Goal: Information Seeking & Learning: Learn about a topic

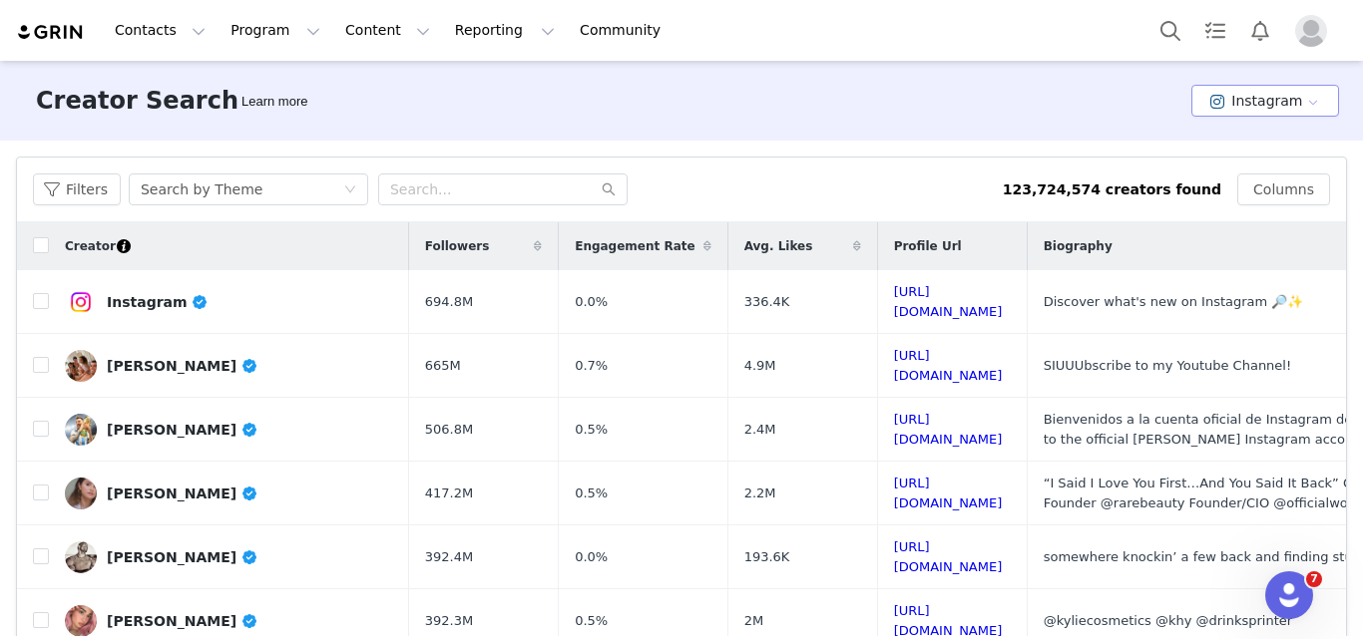
click at [1193, 91] on button "Instagram" at bounding box center [1265, 101] width 148 height 32
click at [1227, 178] on li "TikTok" at bounding box center [1255, 174] width 138 height 33
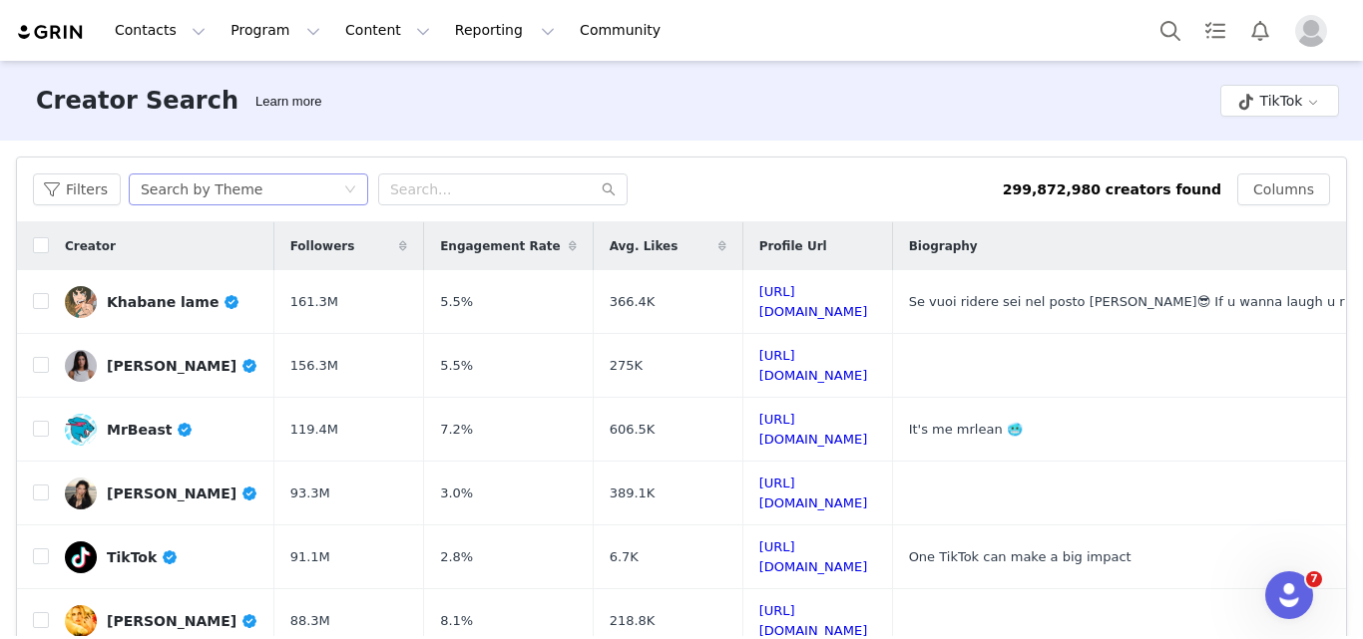
click at [286, 185] on div "Search by Theme" at bounding box center [242, 190] width 203 height 30
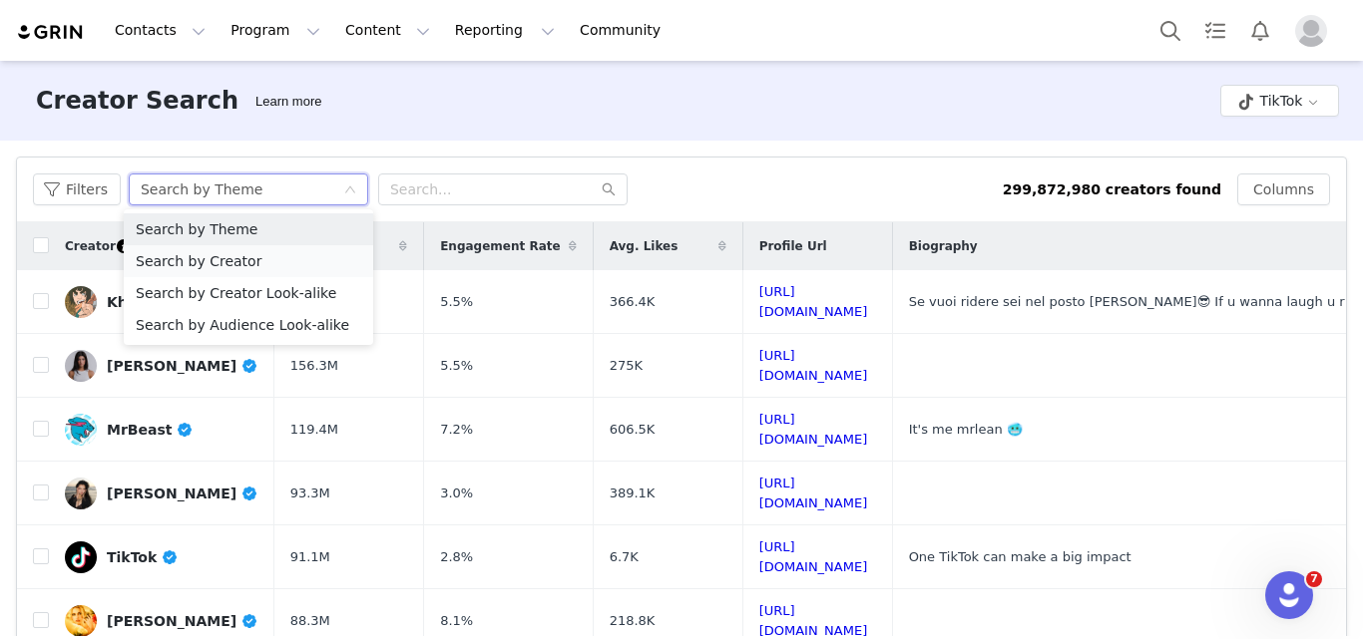
click at [252, 261] on li "Search by Creator" at bounding box center [248, 261] width 249 height 32
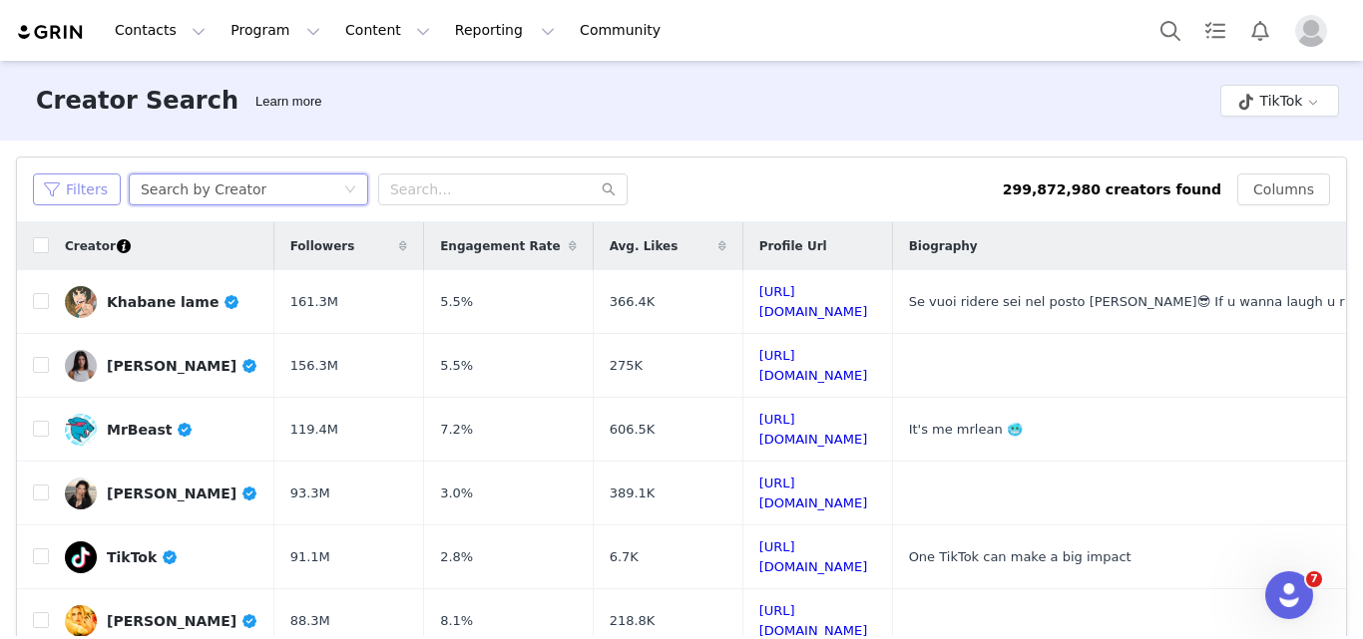
click at [84, 199] on button "Filters" at bounding box center [77, 190] width 88 height 32
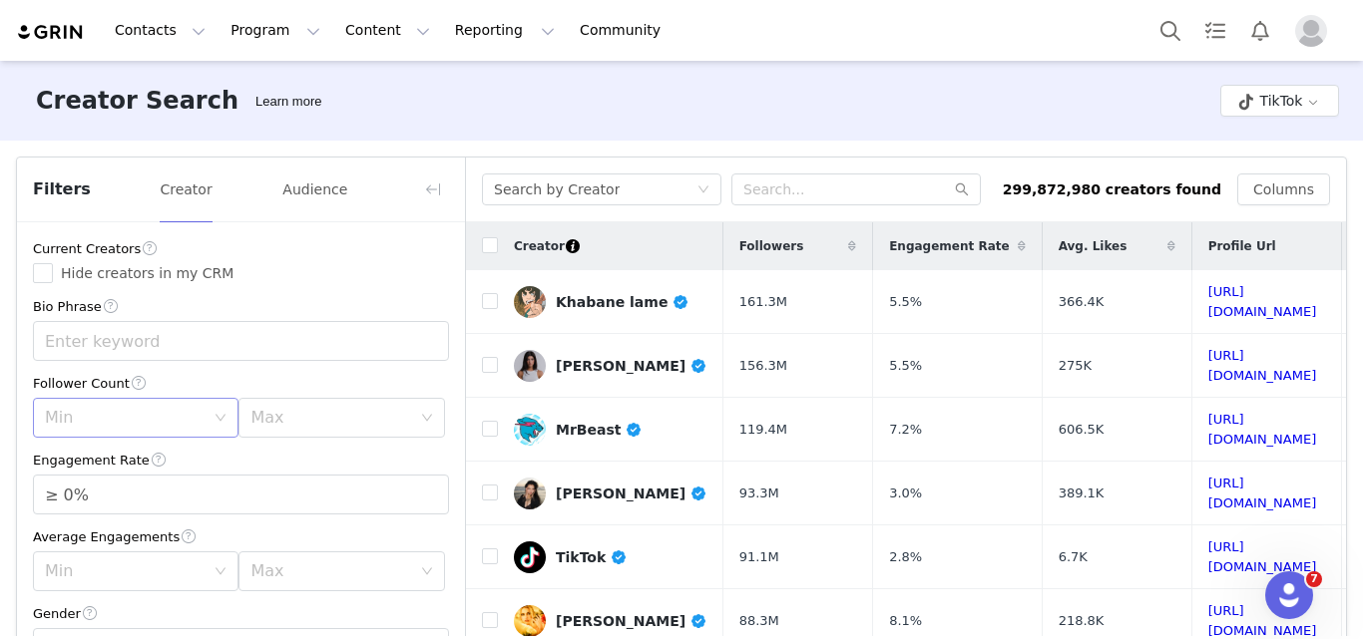
click at [158, 417] on div "Min" at bounding box center [125, 418] width 160 height 20
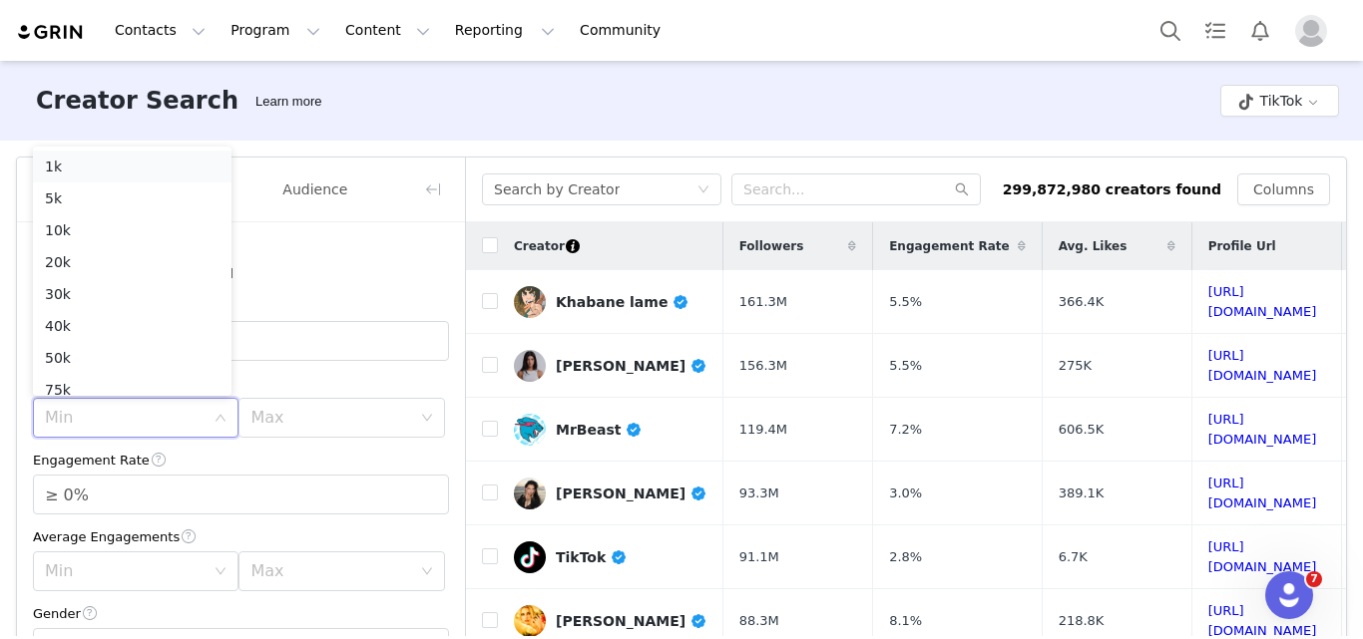
click at [78, 178] on li "1k" at bounding box center [132, 167] width 199 height 32
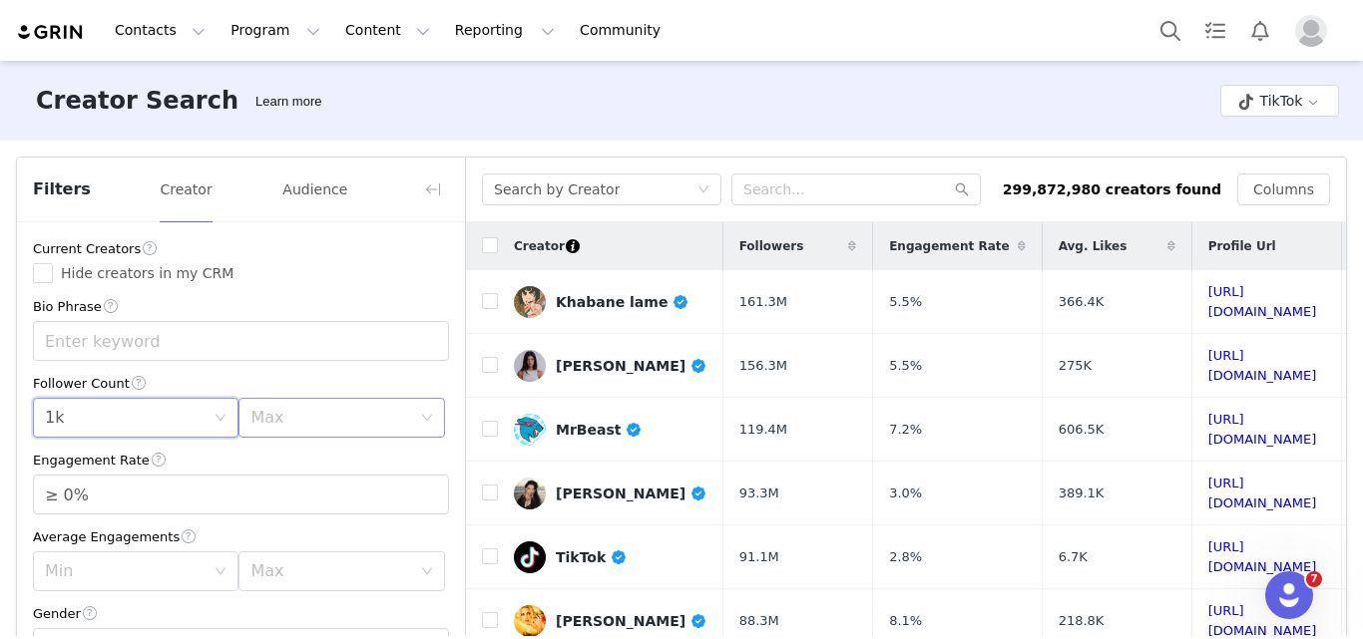
click at [287, 420] on div "Max" at bounding box center [330, 418] width 160 height 20
click at [261, 253] on li "20k" at bounding box center [330, 252] width 199 height 32
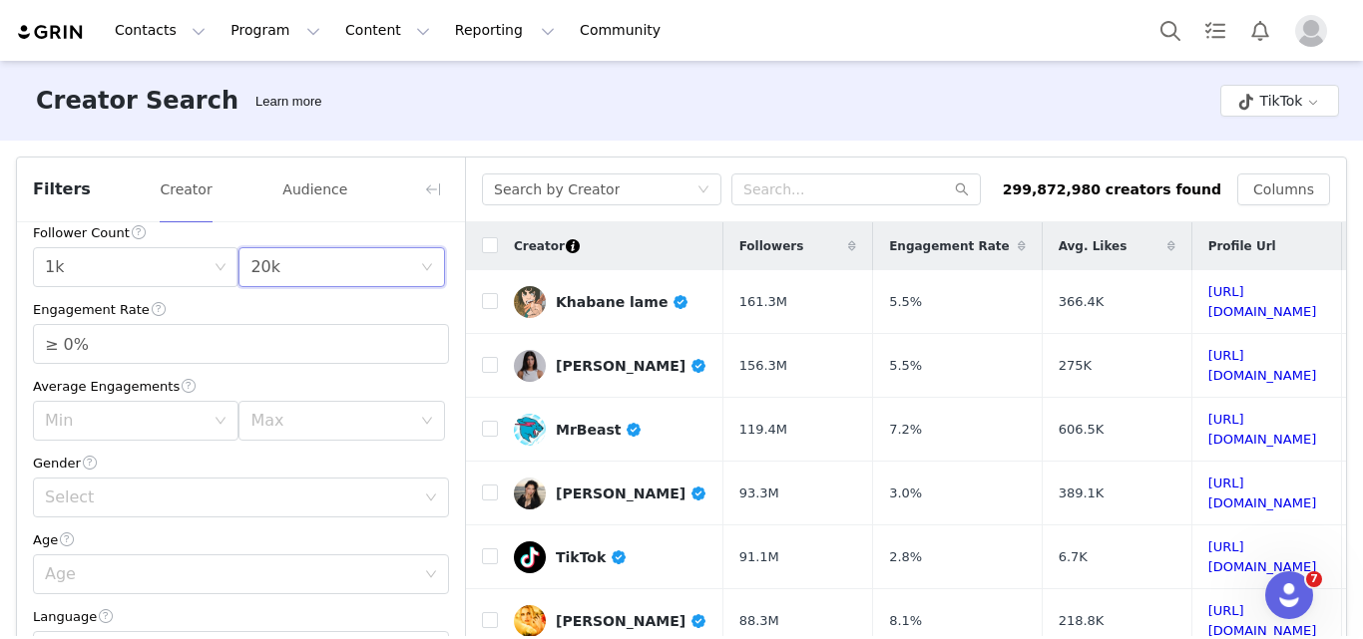
scroll to position [175, 0]
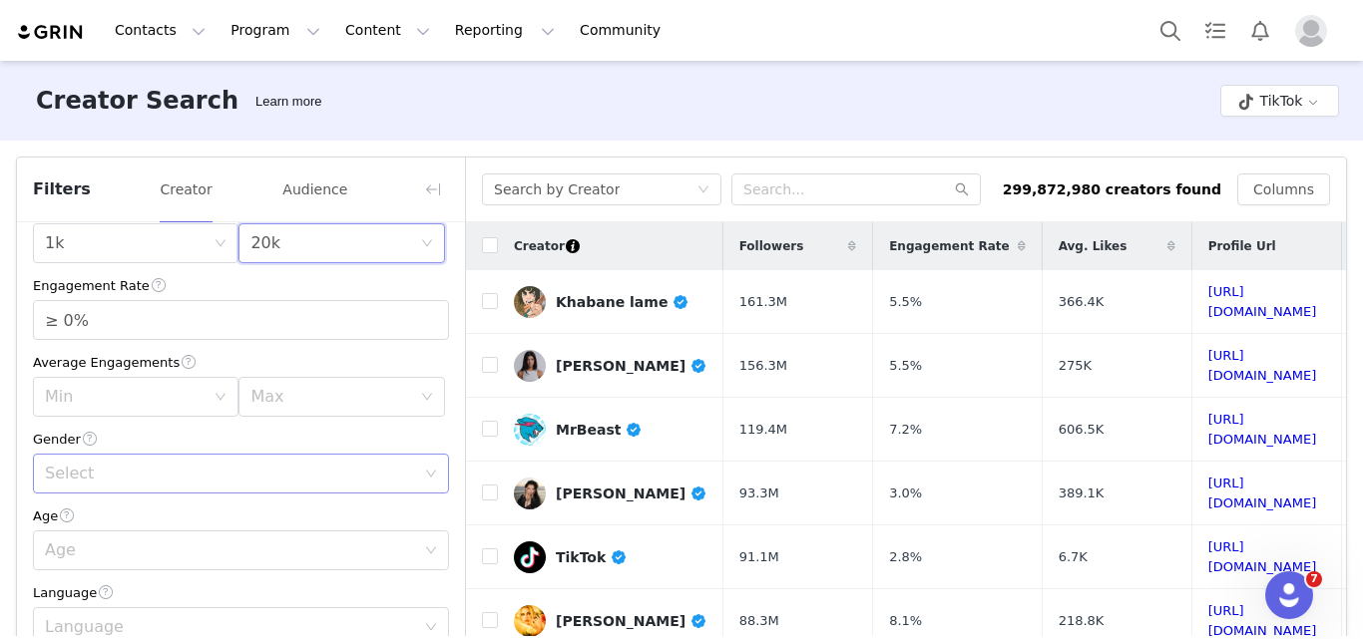
click at [86, 479] on div "Select" at bounding box center [230, 474] width 370 height 20
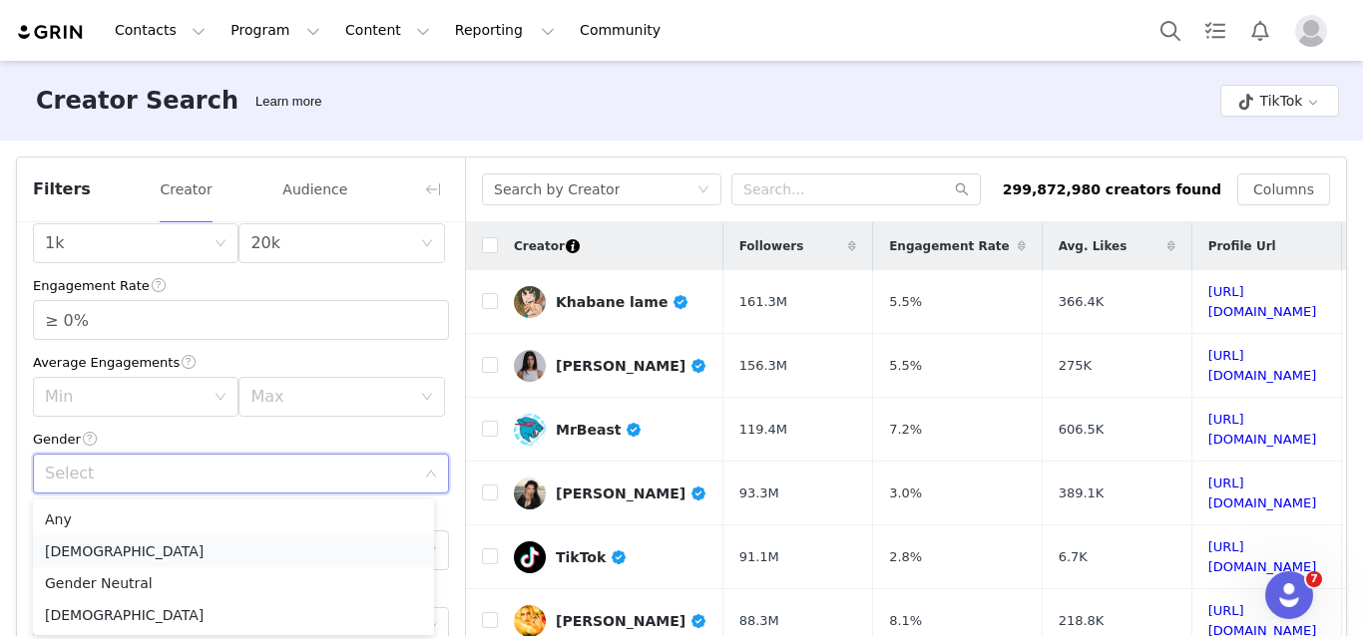
click at [80, 546] on li "[DEMOGRAPHIC_DATA]" at bounding box center [233, 552] width 401 height 32
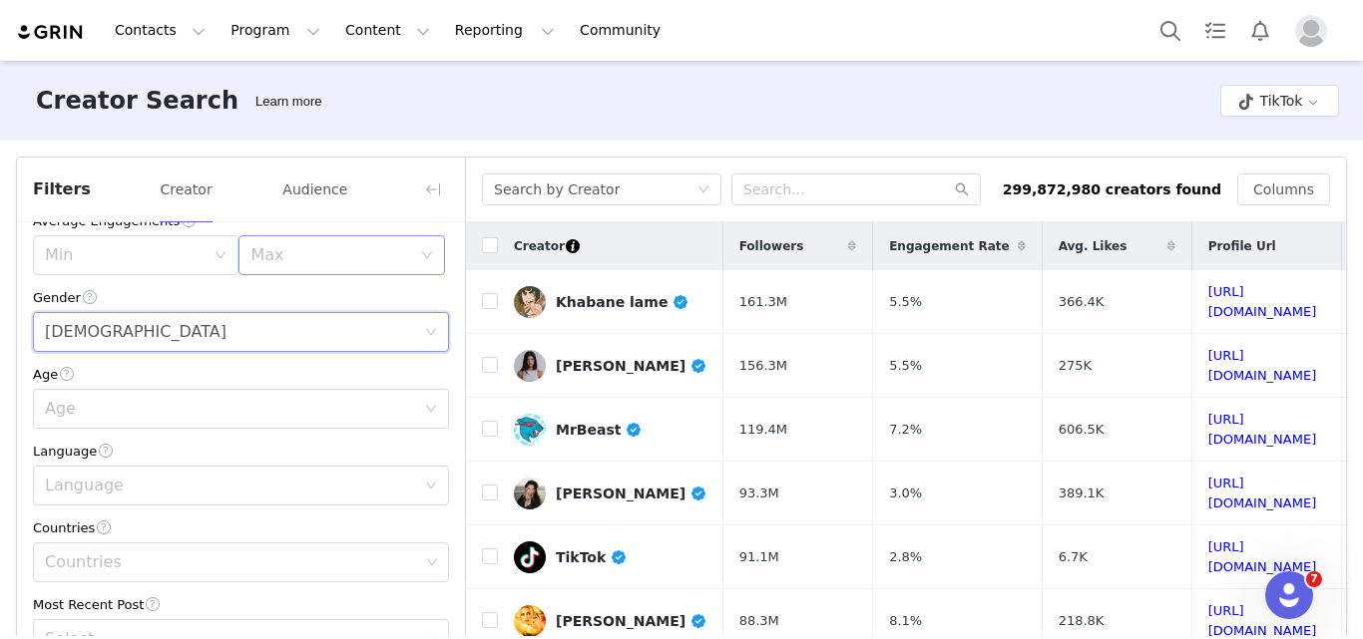
scroll to position [367, 0]
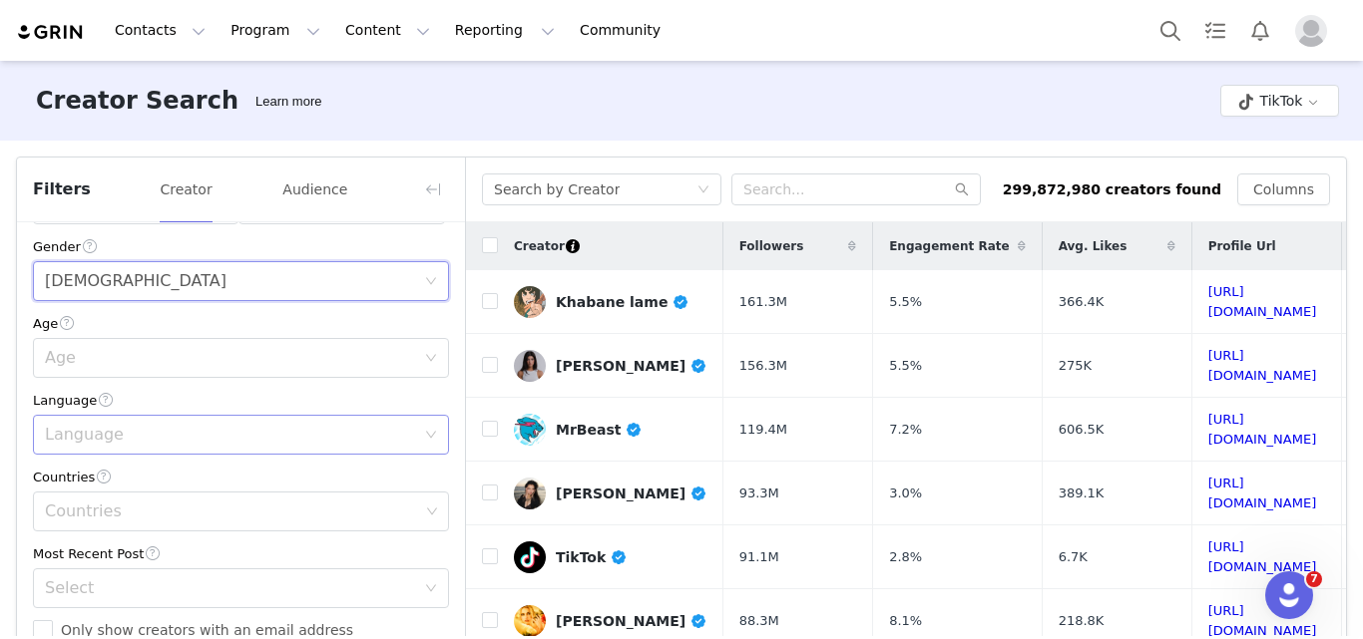
click at [162, 417] on div "Language" at bounding box center [234, 435] width 379 height 38
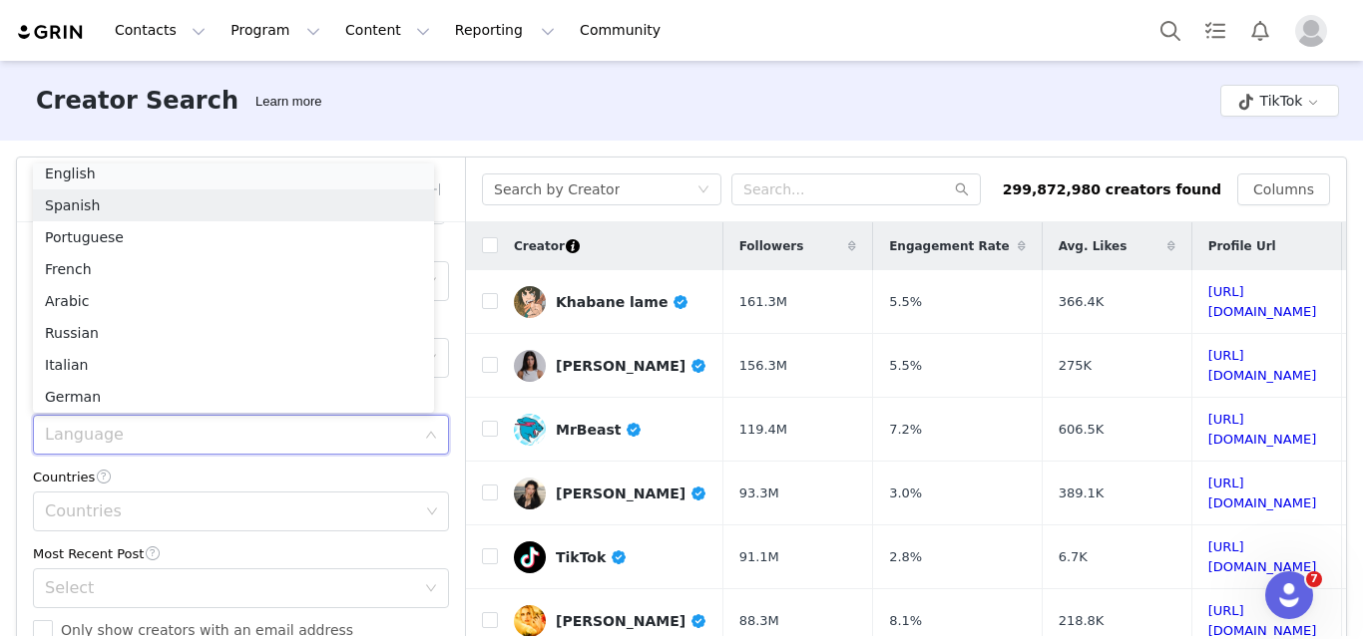
scroll to position [4, 0]
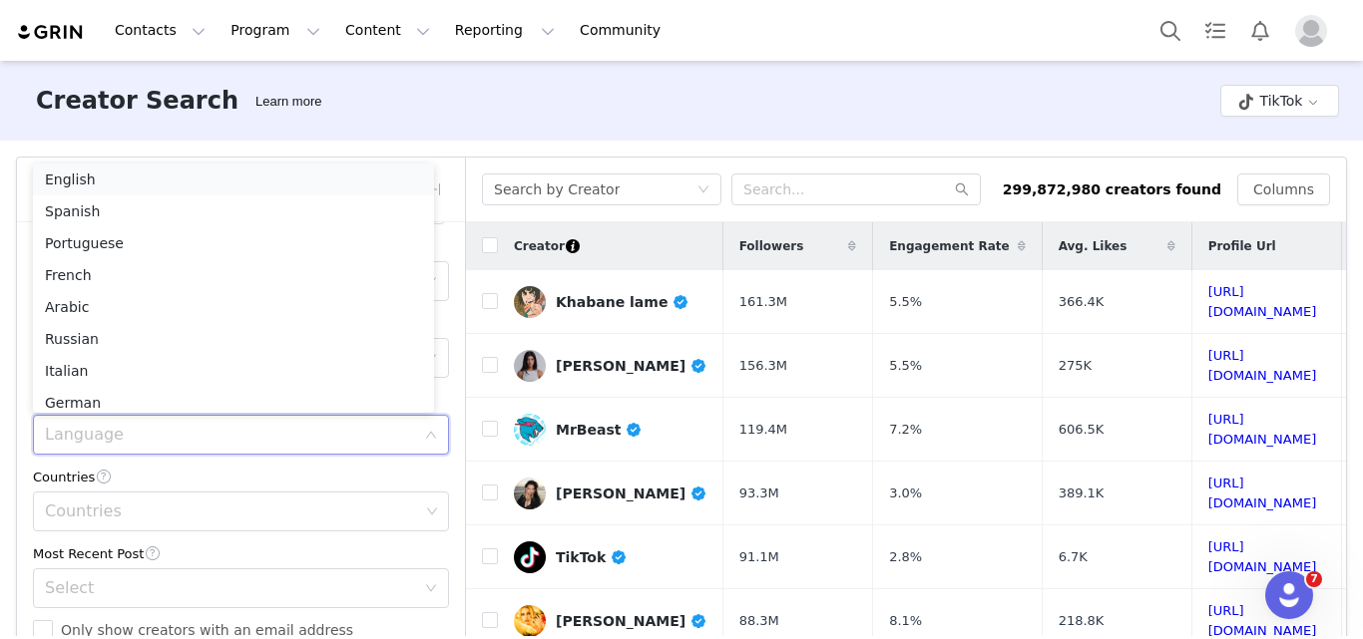
click at [79, 179] on li "English" at bounding box center [233, 180] width 401 height 32
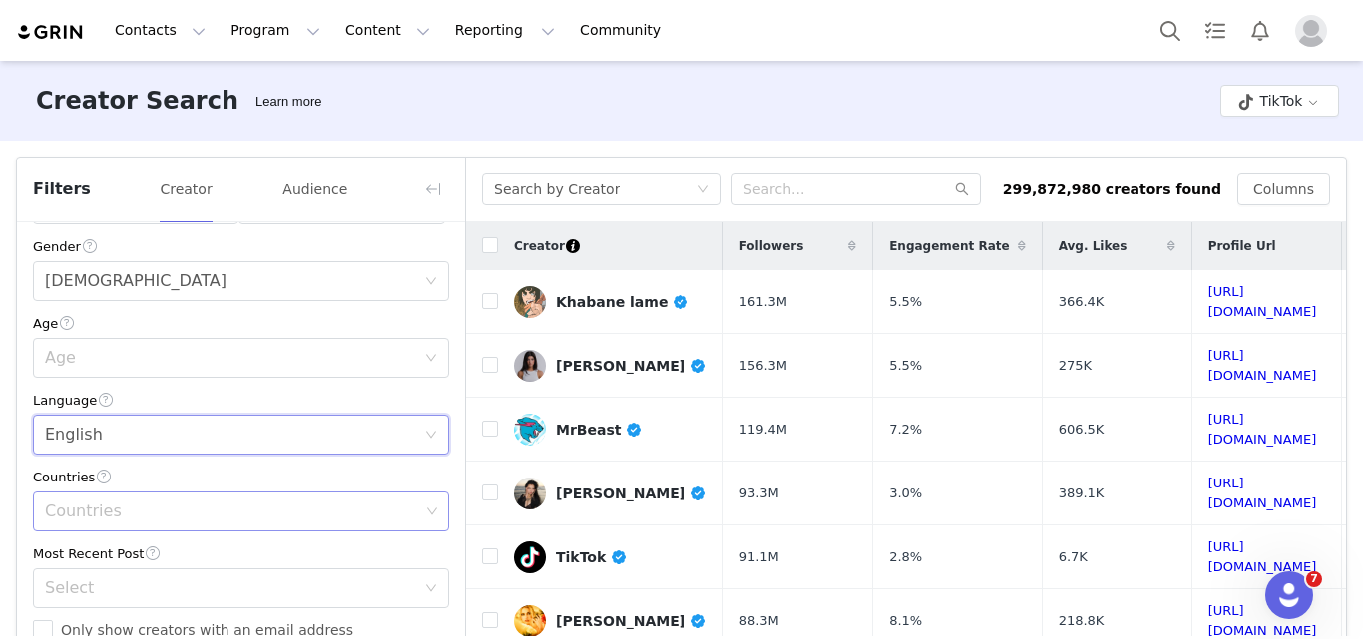
click at [104, 498] on div "Countries" at bounding box center [233, 512] width 389 height 38
type input "uni"
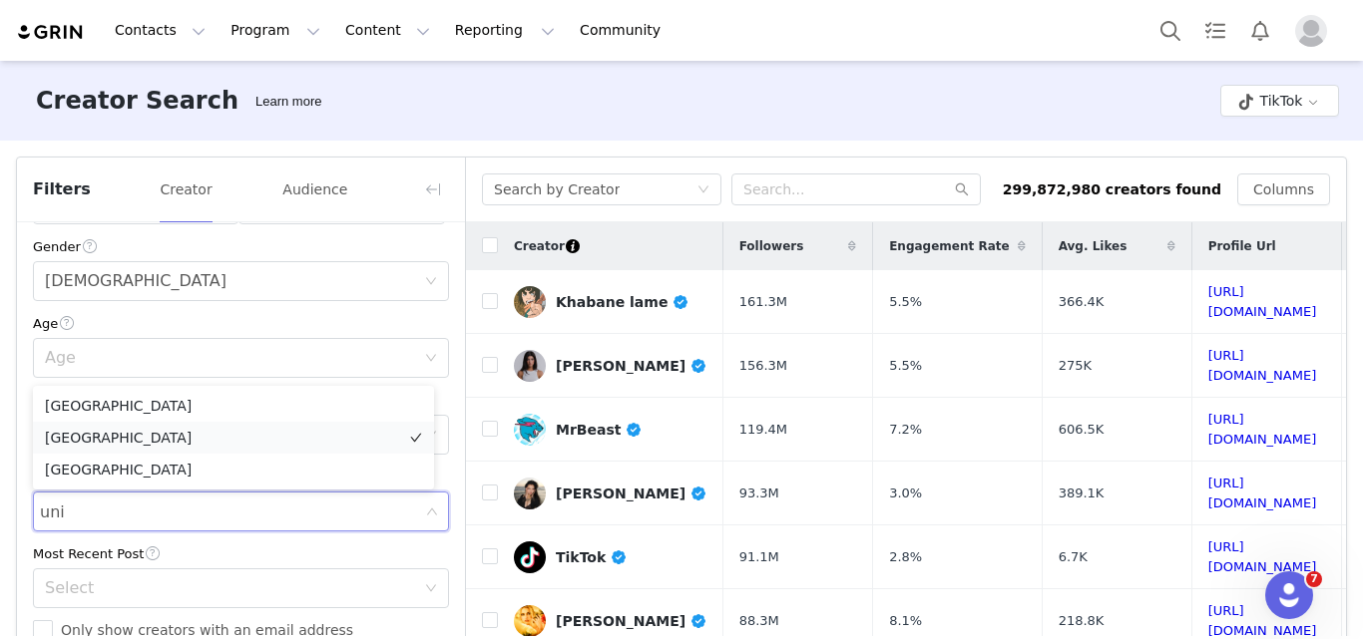
click at [104, 440] on li "[GEOGRAPHIC_DATA]" at bounding box center [233, 438] width 401 height 32
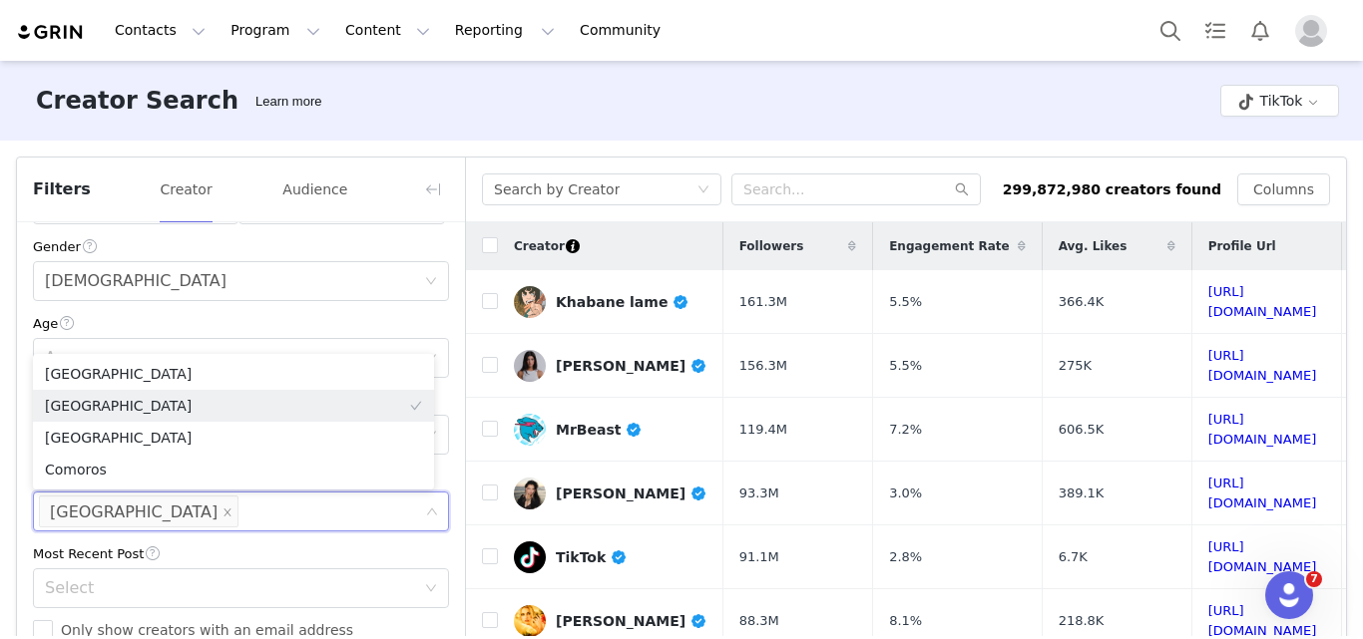
click at [179, 327] on div "Age" at bounding box center [241, 323] width 416 height 21
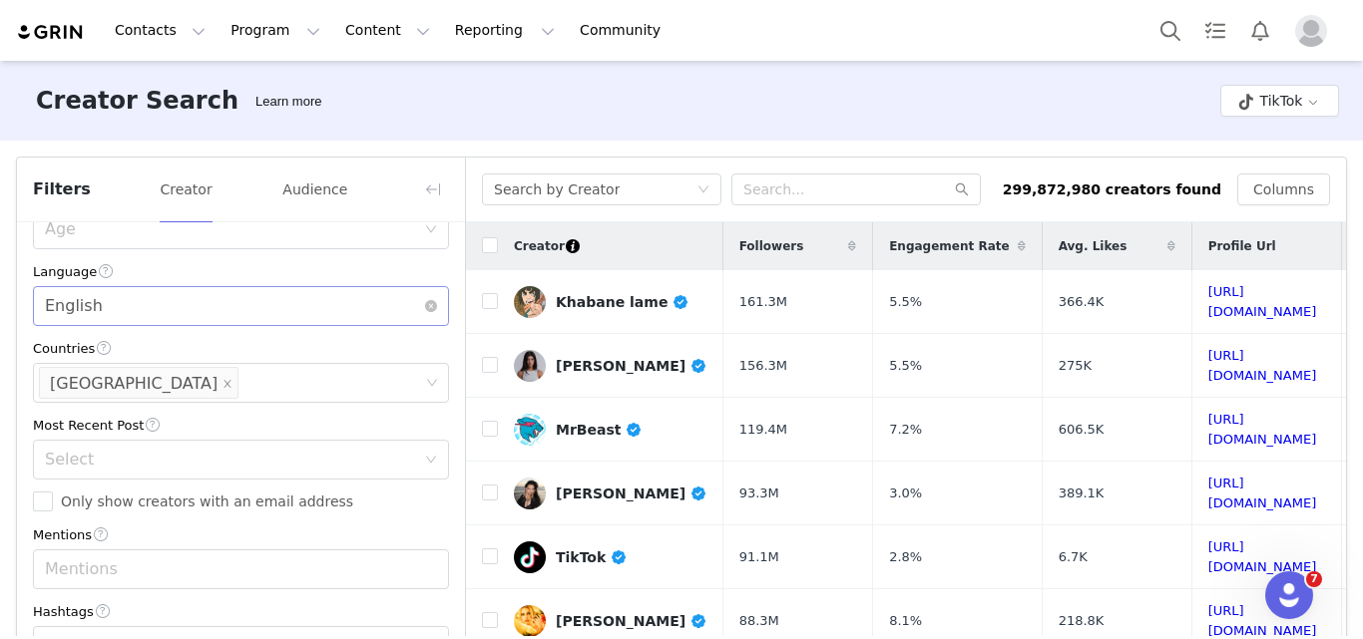
scroll to position [500, 0]
click at [193, 440] on div "Select" at bounding box center [234, 459] width 379 height 38
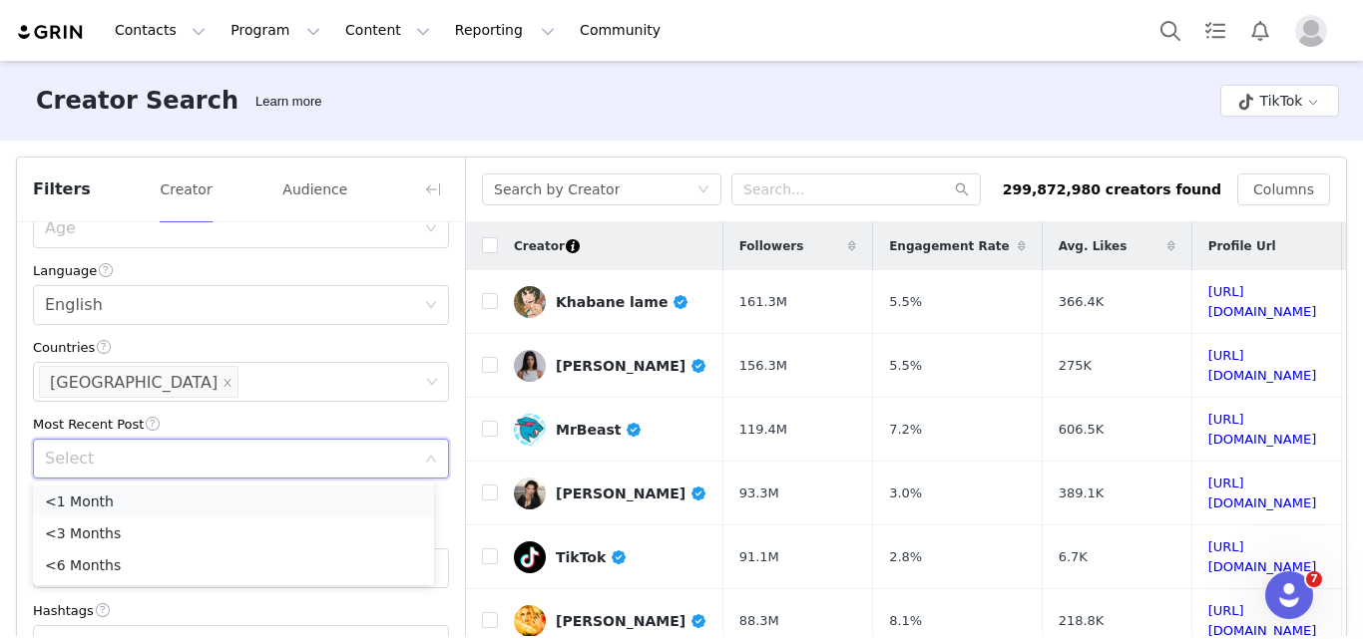
click at [89, 501] on li "<1 Month" at bounding box center [233, 502] width 401 height 32
click at [45, 520] on div "Current Creators Hide creators in my CRM Bio Phrase Follower Count Min 1k Max 2…" at bounding box center [241, 204] width 448 height 956
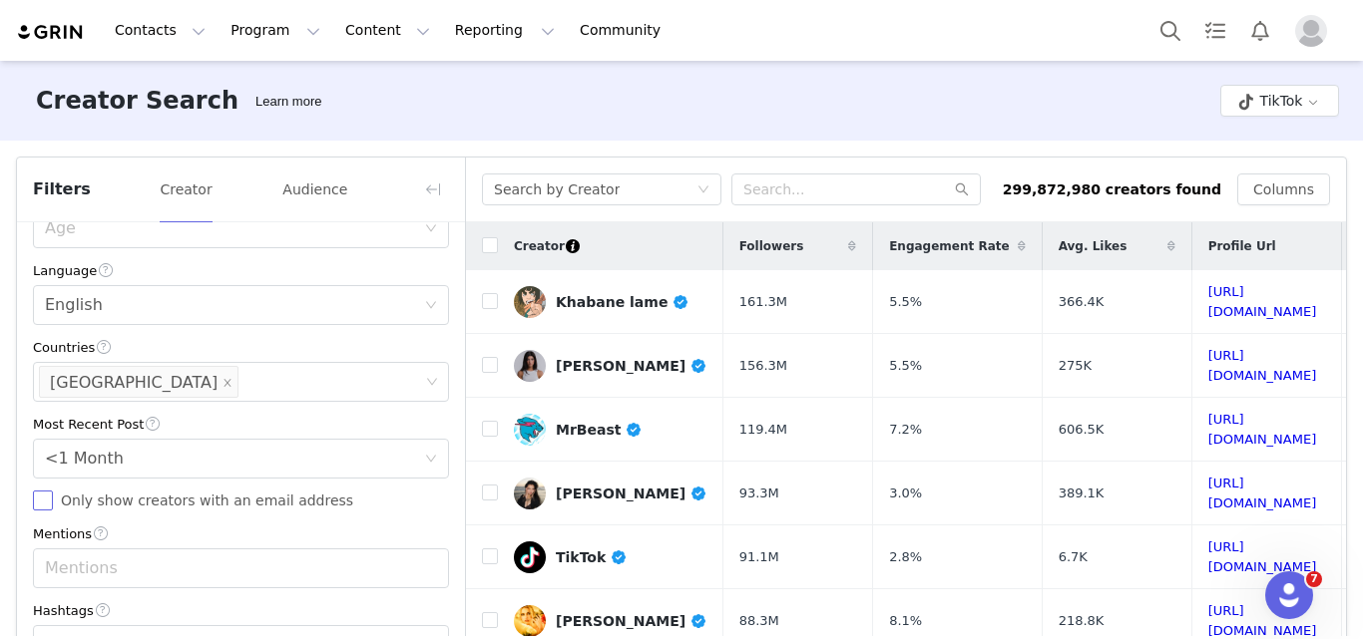
click at [43, 500] on input "Only show creators with an email address" at bounding box center [43, 501] width 20 height 20
checkbox input "true"
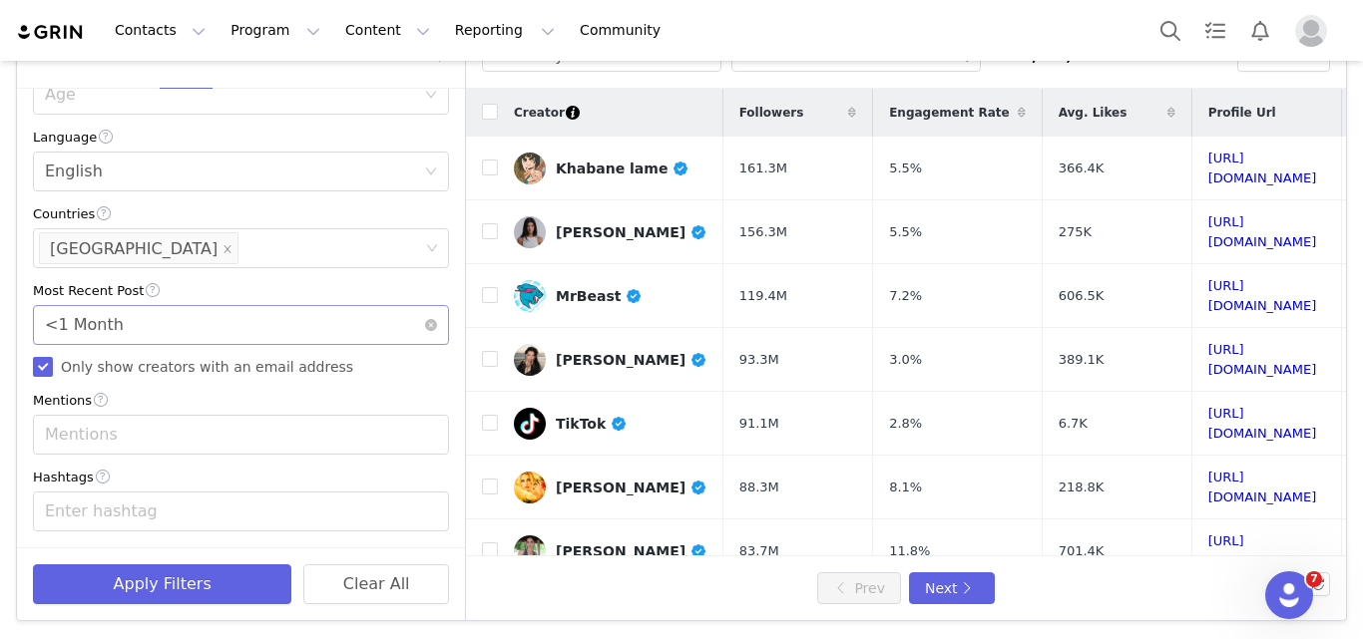
scroll to position [135, 0]
click at [195, 509] on div "Enter hashtag" at bounding box center [232, 511] width 374 height 20
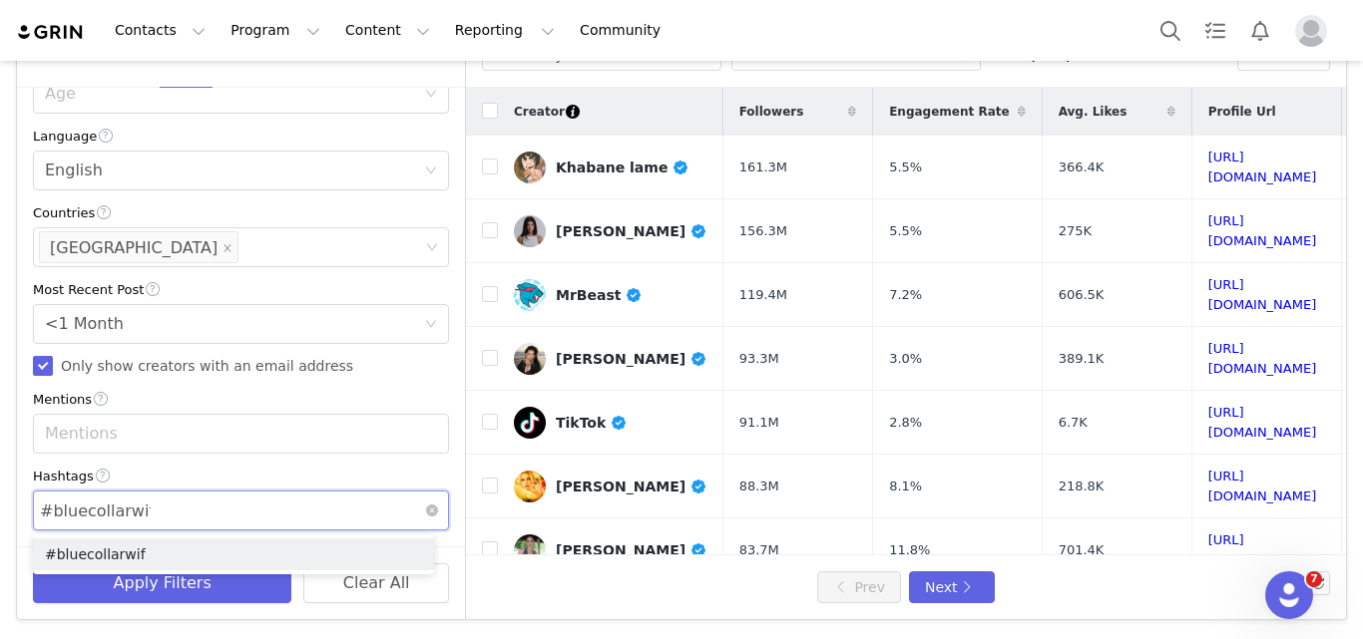
type input "#bluecollarwife"
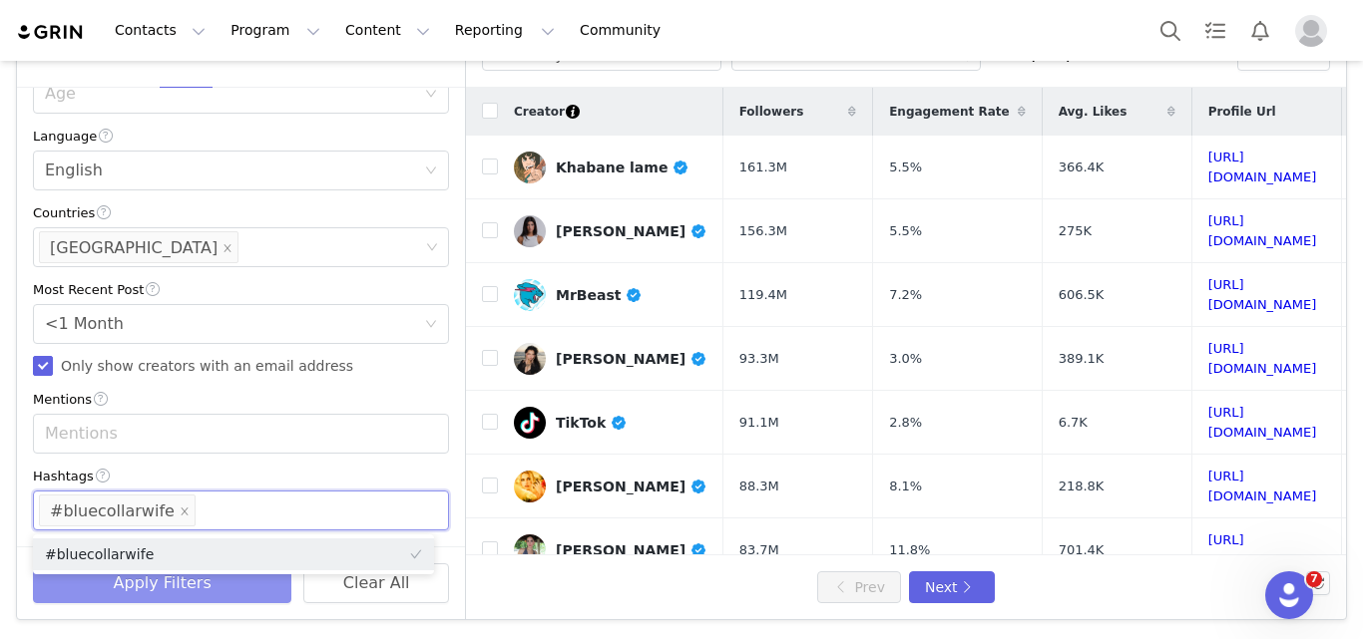
click at [215, 586] on button "Apply Filters" at bounding box center [162, 584] width 258 height 40
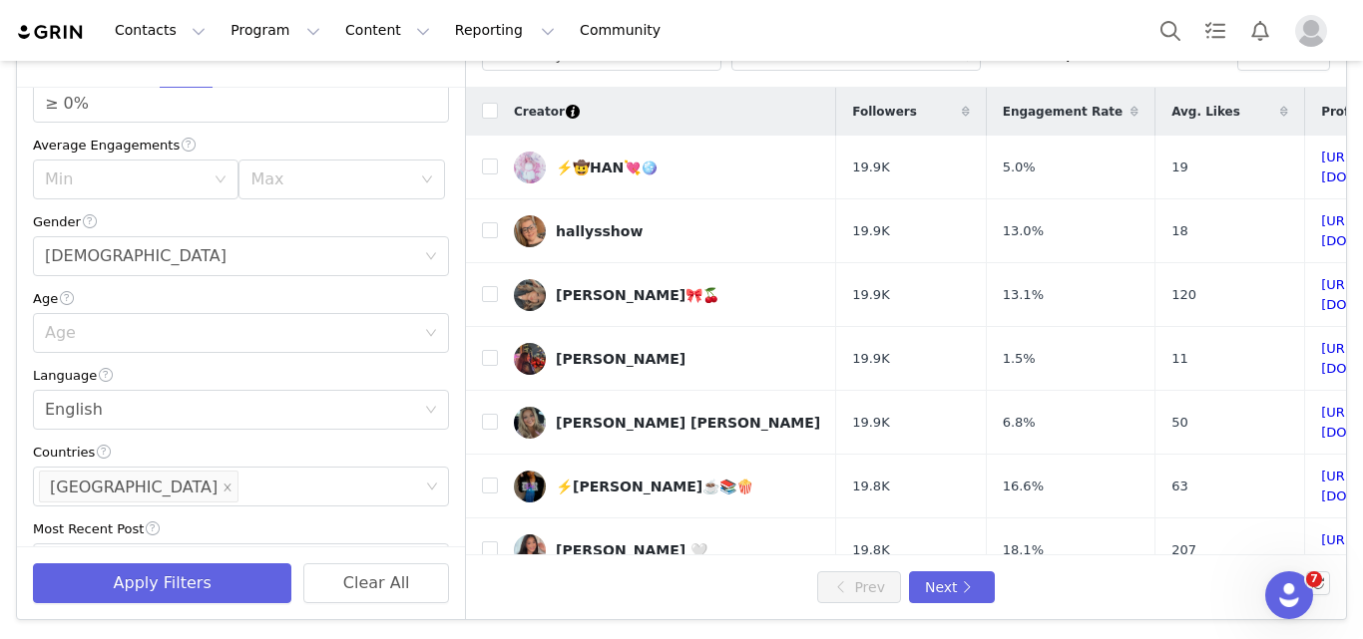
scroll to position [0, 0]
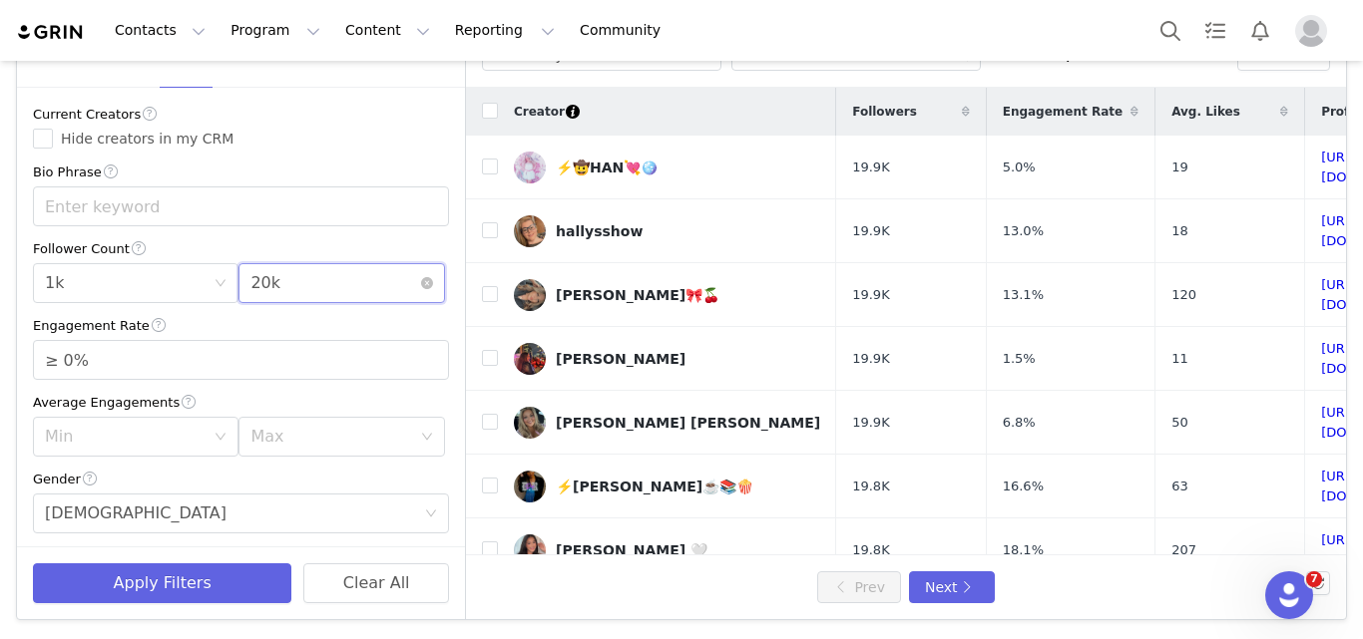
click at [321, 272] on div "Max 20k" at bounding box center [334, 283] width 169 height 38
click at [274, 448] on li "30k" at bounding box center [330, 453] width 199 height 32
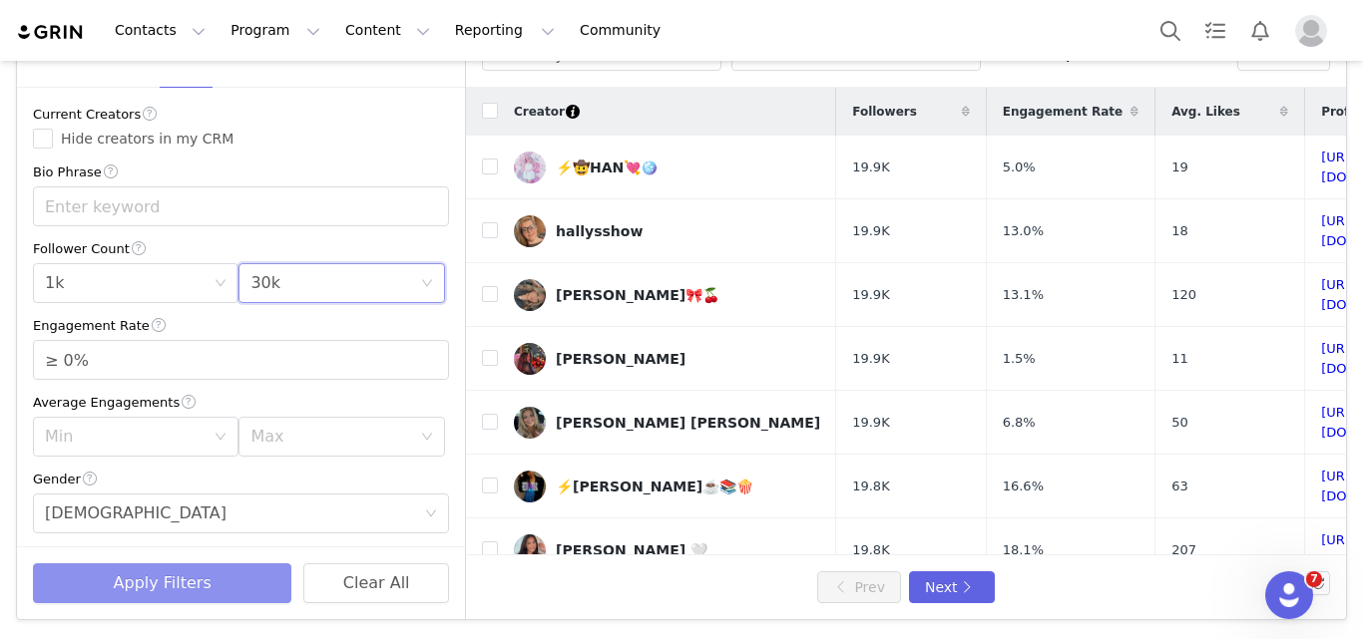
click at [219, 573] on button "Apply Filters" at bounding box center [162, 584] width 258 height 40
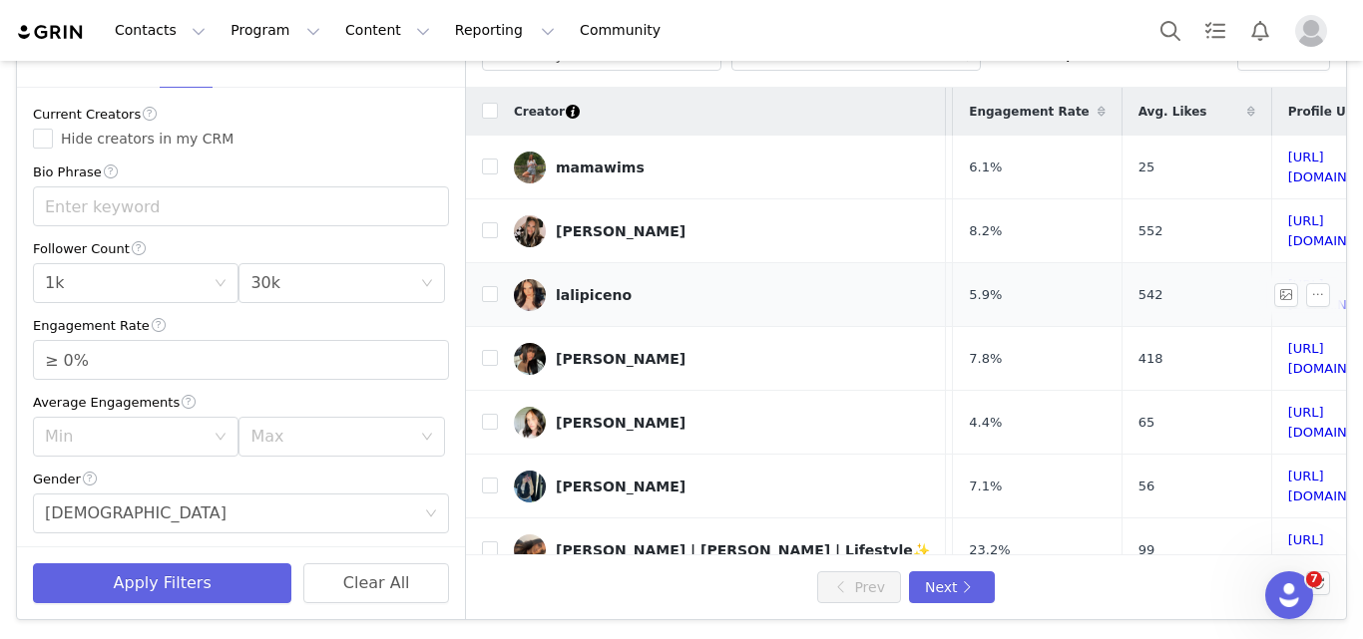
scroll to position [0, 245]
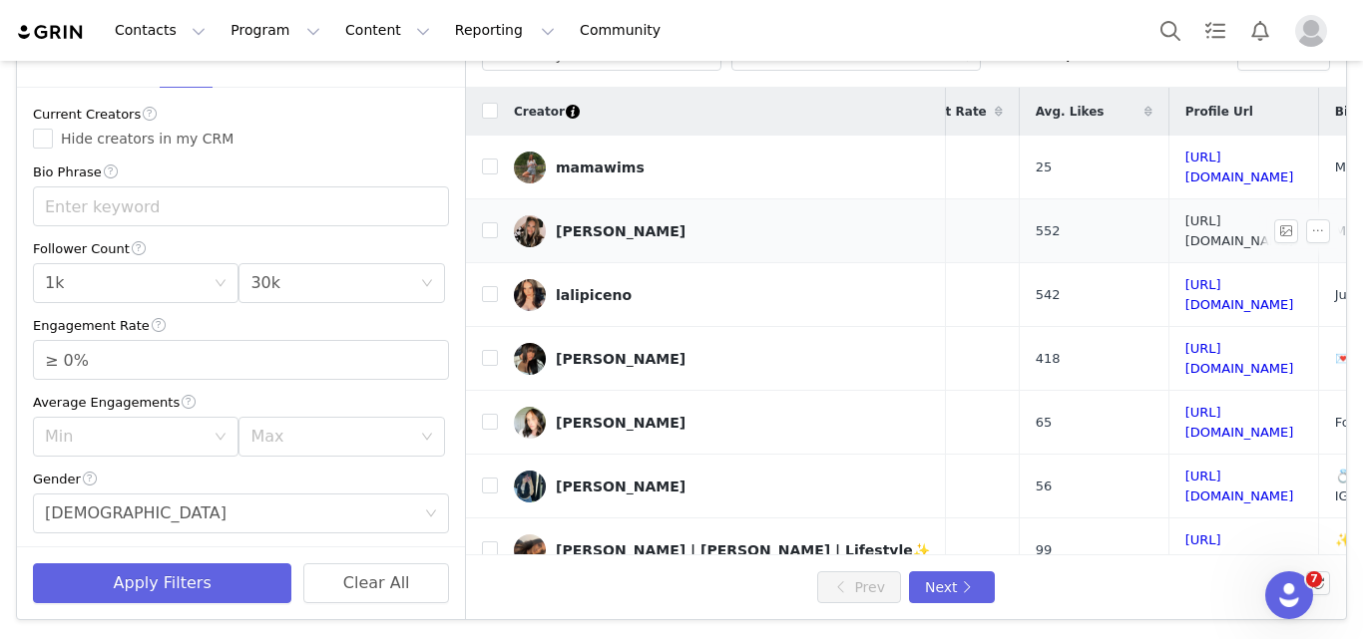
click at [1185, 221] on link "[URL][DOMAIN_NAME]" at bounding box center [1239, 230] width 109 height 35
click at [1185, 277] on link "[URL][DOMAIN_NAME]" at bounding box center [1239, 294] width 109 height 35
click at [1185, 341] on link "[URL][DOMAIN_NAME]" at bounding box center [1239, 358] width 109 height 35
click at [1185, 405] on link "[URL][DOMAIN_NAME]" at bounding box center [1239, 422] width 109 height 35
click at [1185, 469] on link "[URL][DOMAIN_NAME]" at bounding box center [1239, 486] width 109 height 35
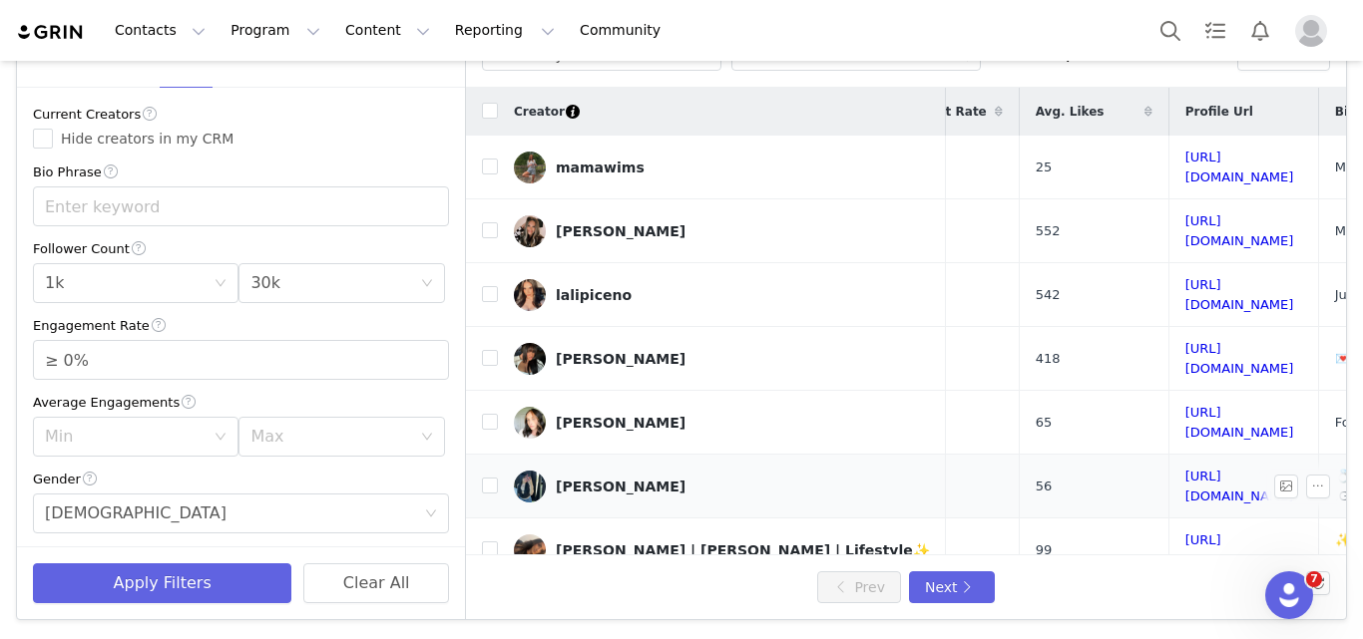
click at [583, 479] on div "[PERSON_NAME]" at bounding box center [621, 487] width 130 height 16
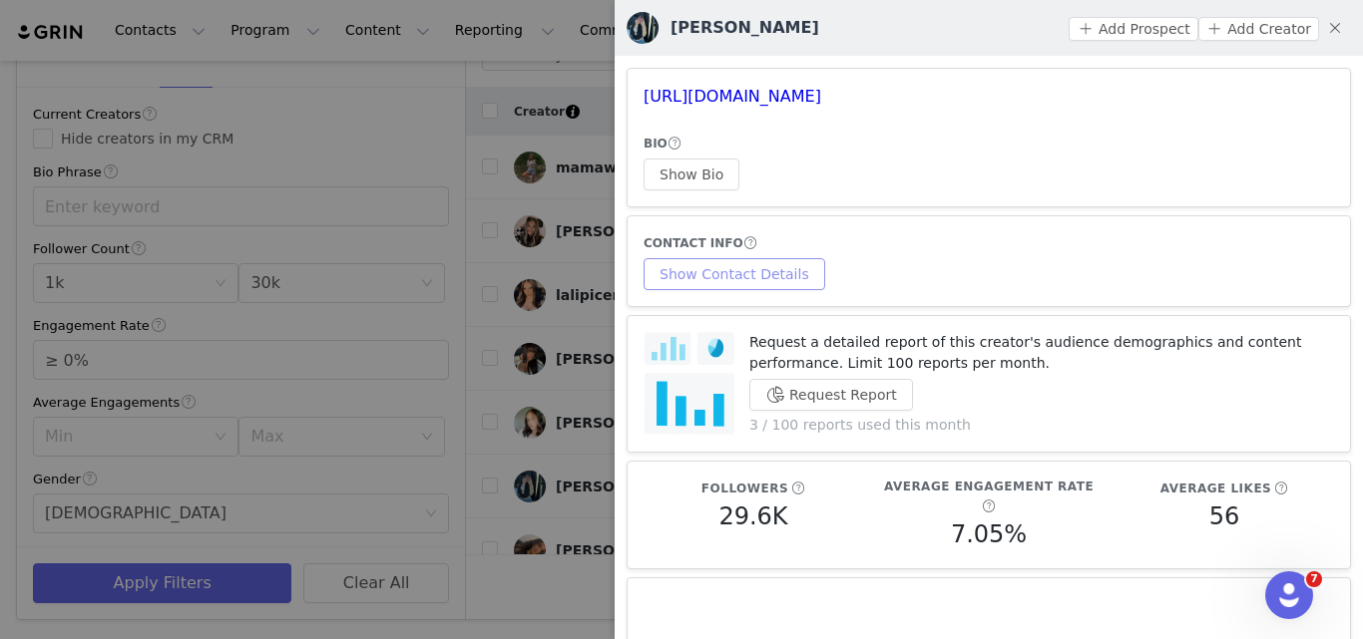
click at [715, 262] on button "Show Contact Details" at bounding box center [734, 274] width 182 height 32
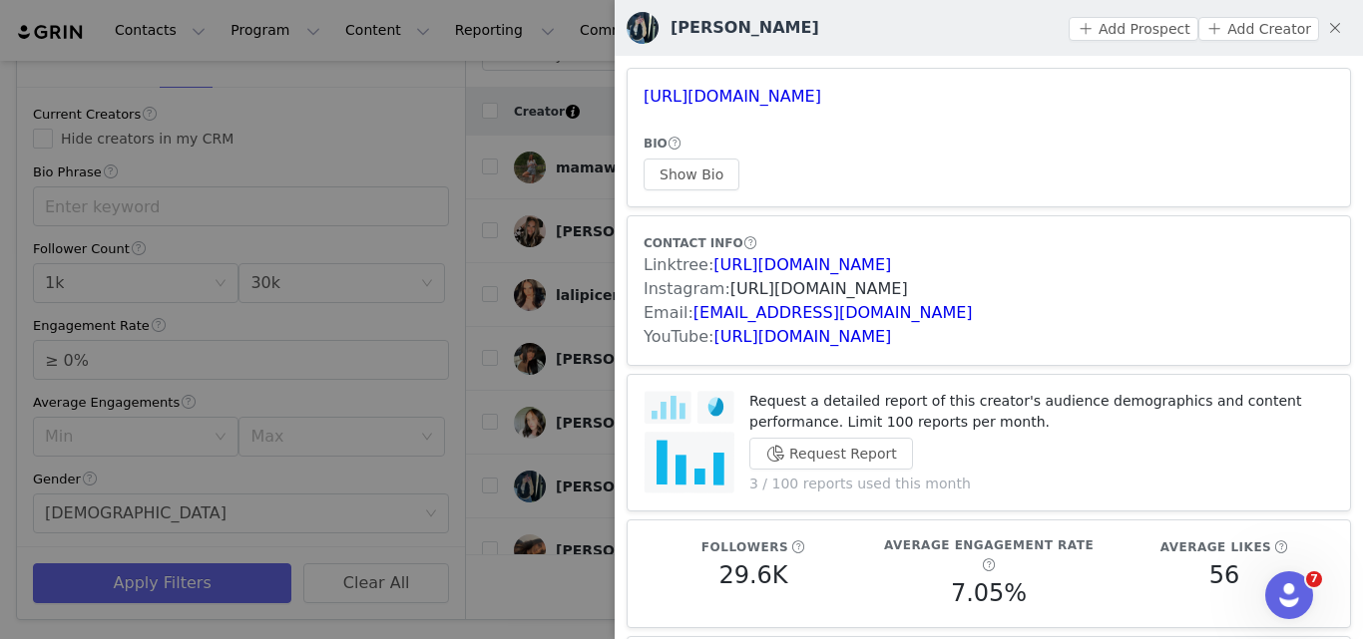
click at [730, 286] on link "[URL][DOMAIN_NAME]" at bounding box center [819, 288] width 178 height 19
click at [559, 226] on div at bounding box center [681, 319] width 1363 height 639
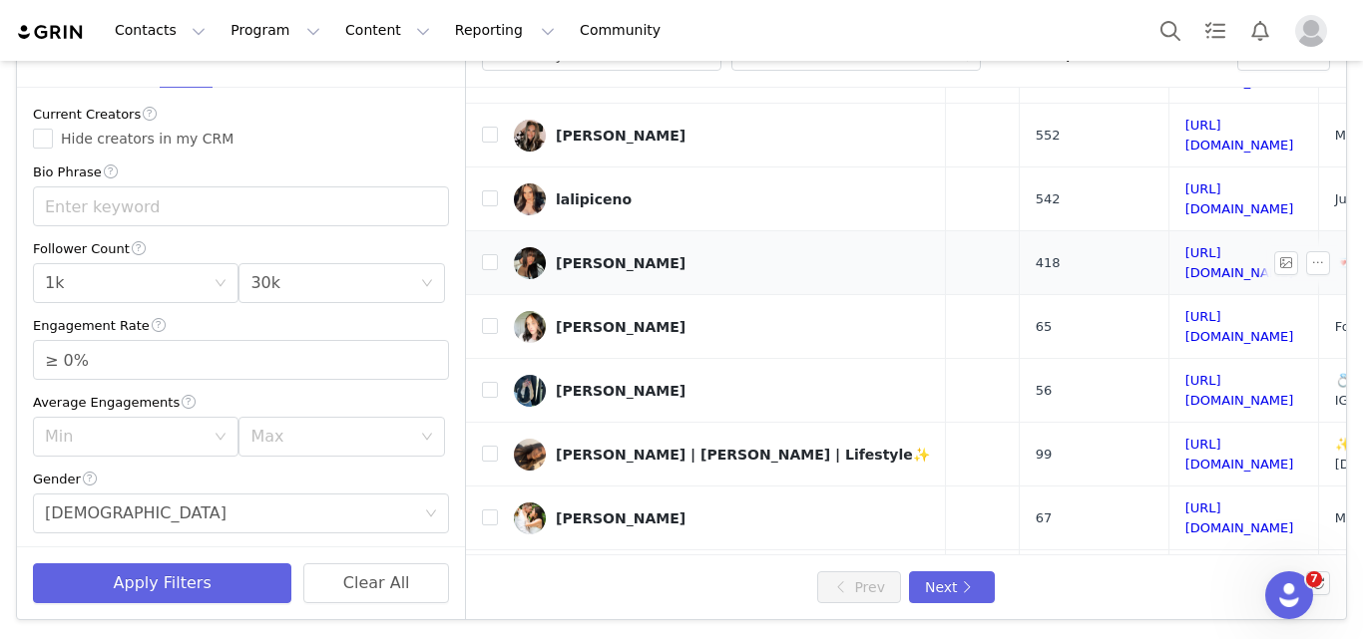
scroll to position [103, 245]
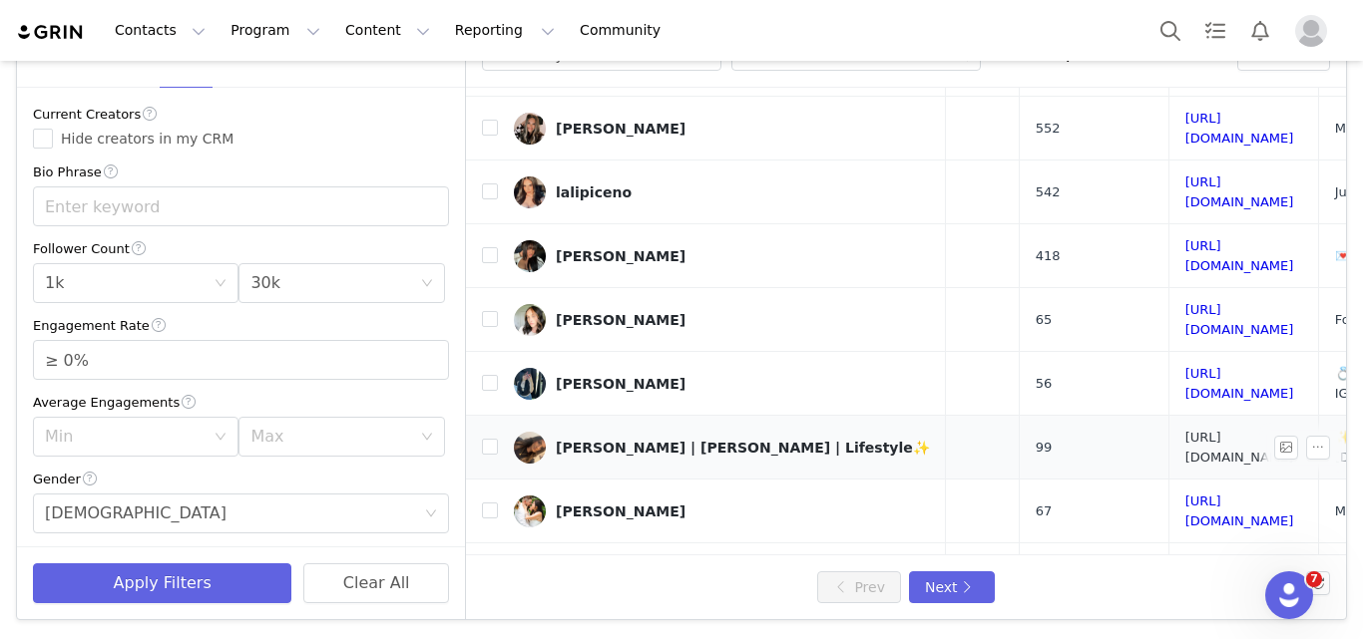
click at [1185, 430] on link "[URL][DOMAIN_NAME]" at bounding box center [1239, 447] width 109 height 35
click at [1185, 494] on link "[URL][DOMAIN_NAME]" at bounding box center [1239, 511] width 109 height 35
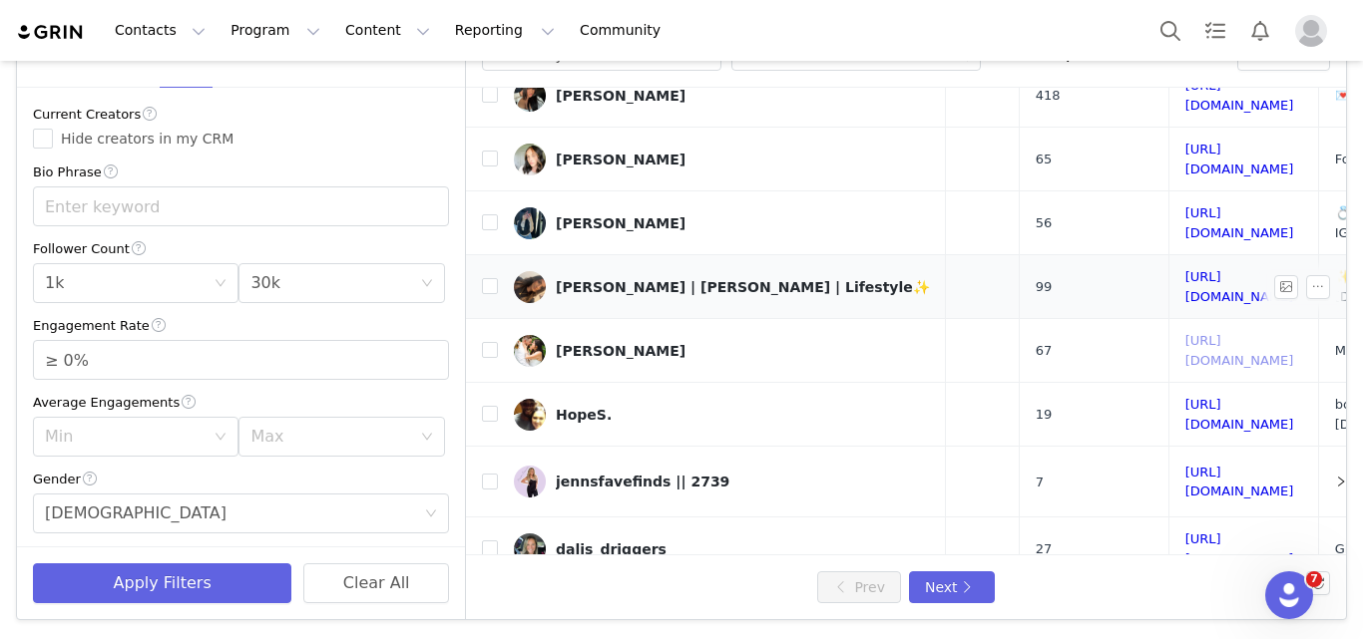
scroll to position [302, 245]
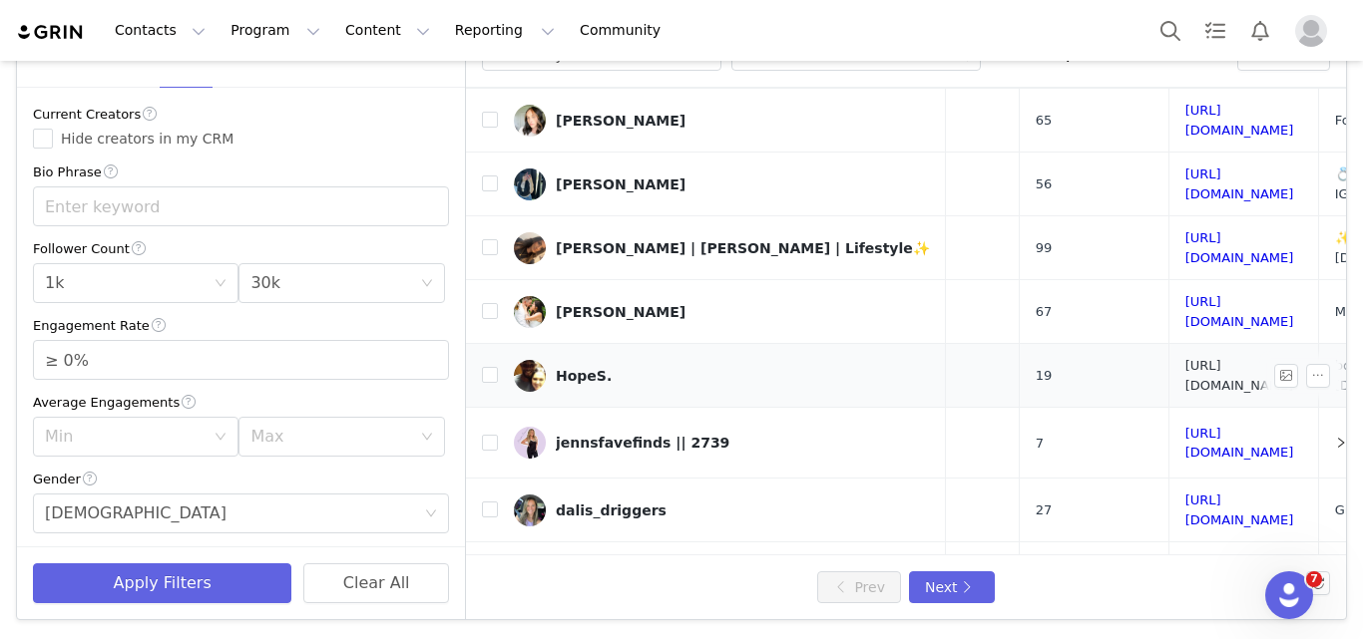
click at [1185, 358] on link "[URL][DOMAIN_NAME]" at bounding box center [1239, 375] width 109 height 35
click at [1185, 426] on link "[URL][DOMAIN_NAME]" at bounding box center [1239, 443] width 109 height 35
click at [1185, 493] on link "[URL][DOMAIN_NAME]" at bounding box center [1239, 510] width 109 height 35
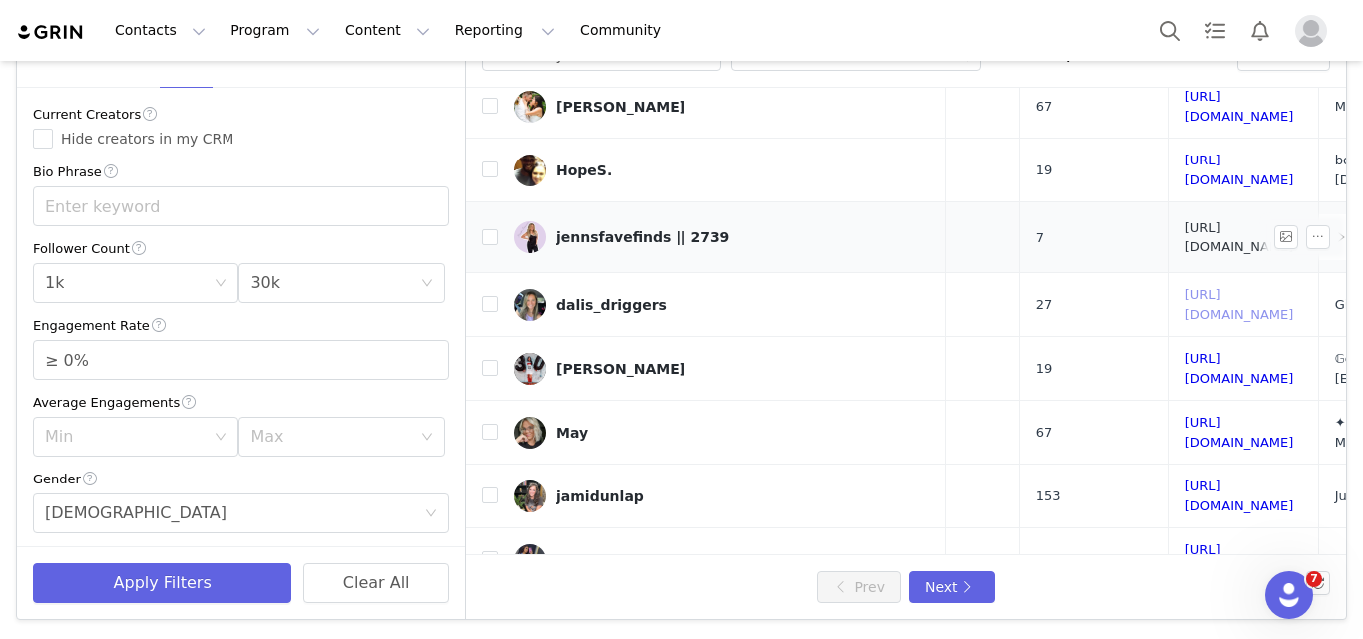
scroll to position [579, 245]
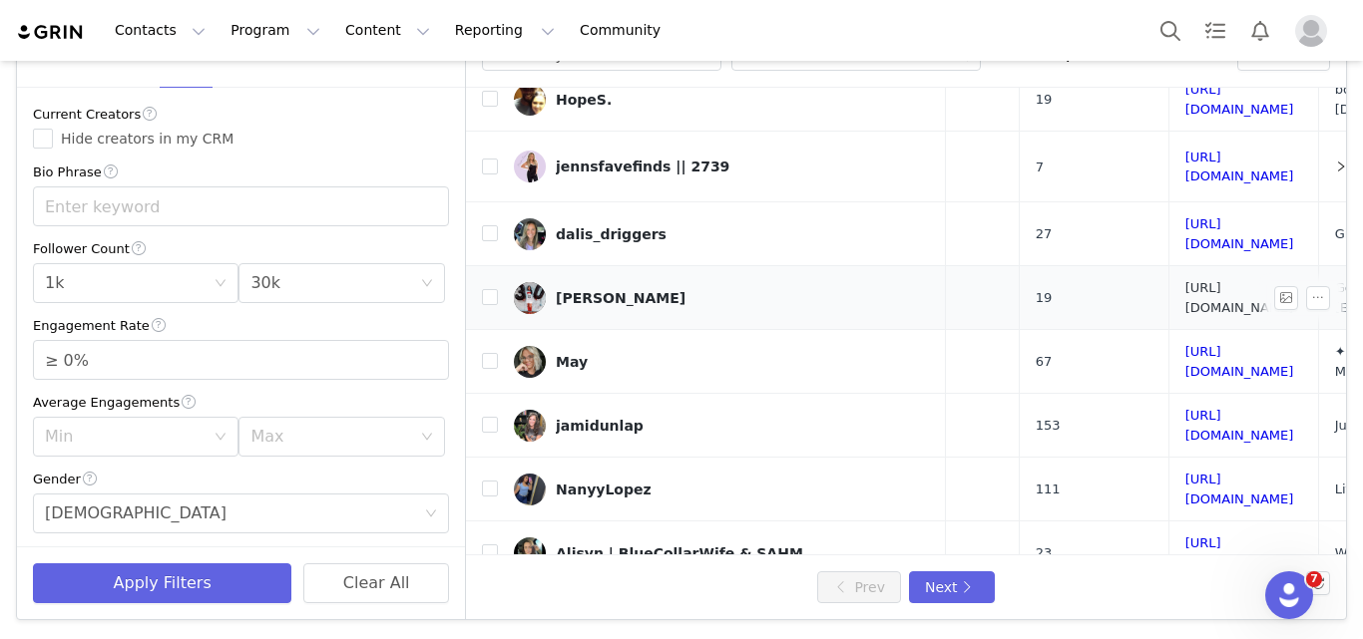
click at [1185, 280] on link "[URL][DOMAIN_NAME]" at bounding box center [1239, 297] width 109 height 35
click at [1185, 344] on link "[URL][DOMAIN_NAME]" at bounding box center [1239, 361] width 109 height 35
click at [1185, 408] on link "[URL][DOMAIN_NAME]" at bounding box center [1239, 425] width 109 height 35
click at [588, 418] on div "jamidunlap" at bounding box center [600, 426] width 88 height 16
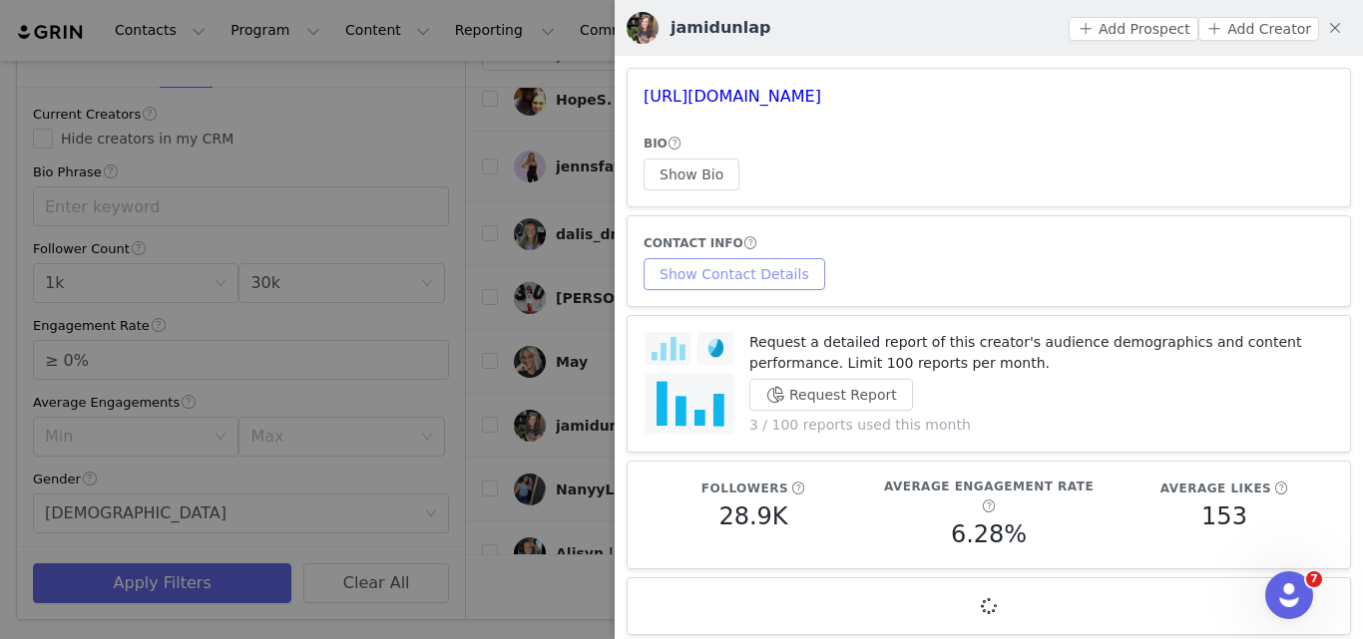
click at [736, 271] on button "Show Contact Details" at bounding box center [734, 274] width 182 height 32
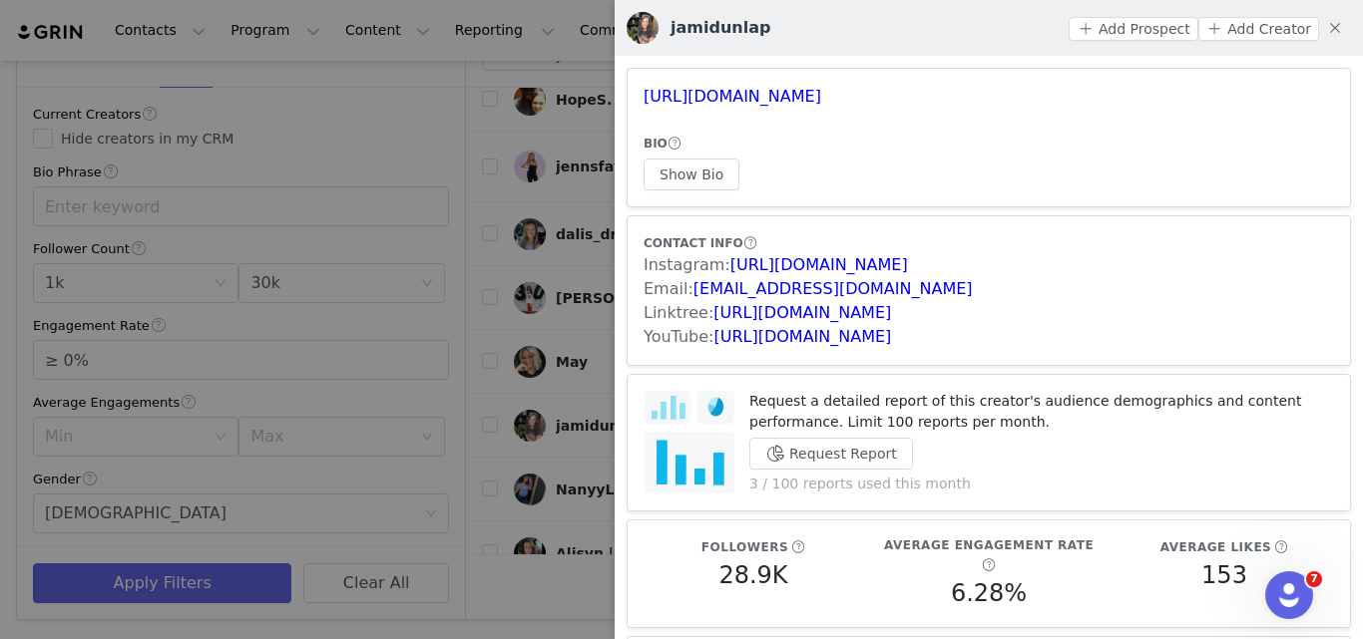
click at [532, 353] on div at bounding box center [681, 319] width 1363 height 639
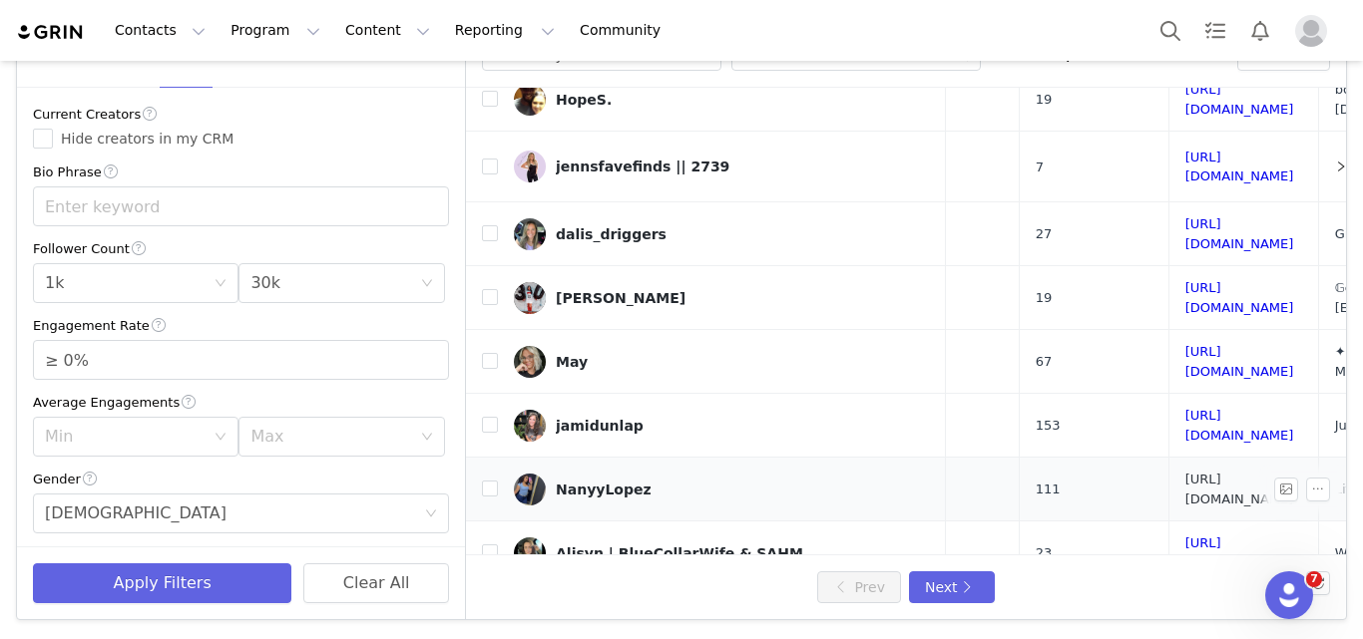
click at [1185, 472] on link "[URL][DOMAIN_NAME]" at bounding box center [1239, 489] width 109 height 35
click at [1185, 536] on link "[URL][DOMAIN_NAME]" at bounding box center [1239, 553] width 109 height 35
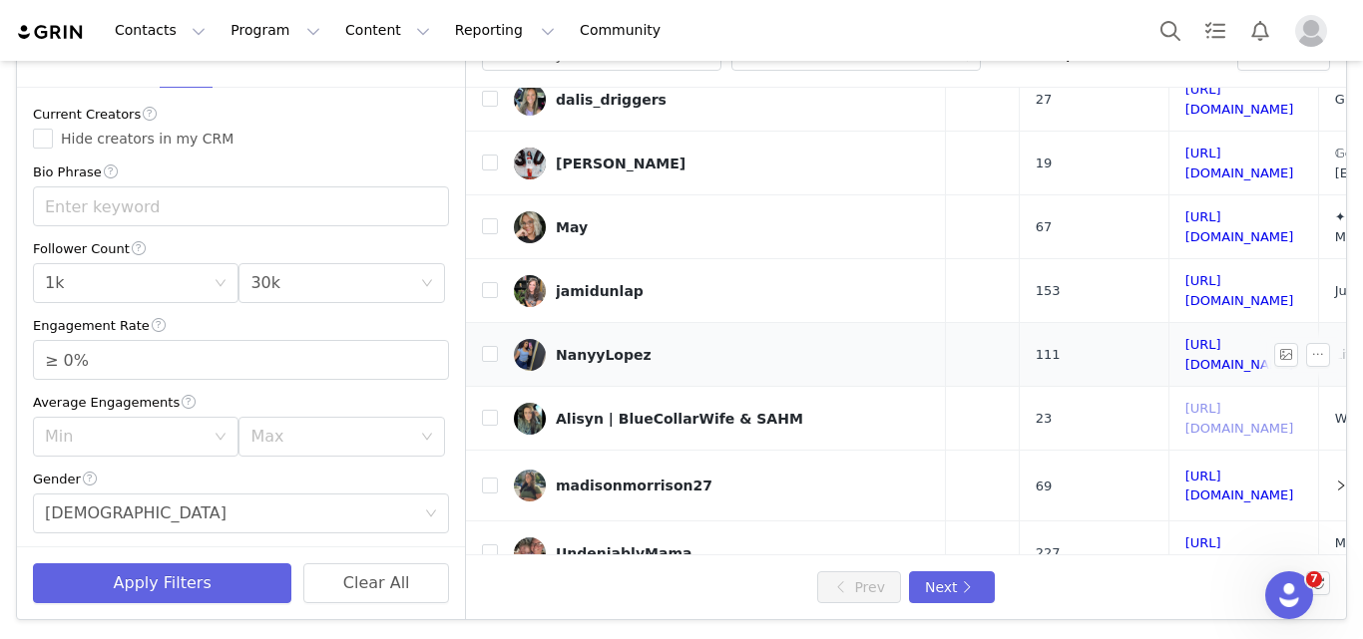
scroll to position [741, 245]
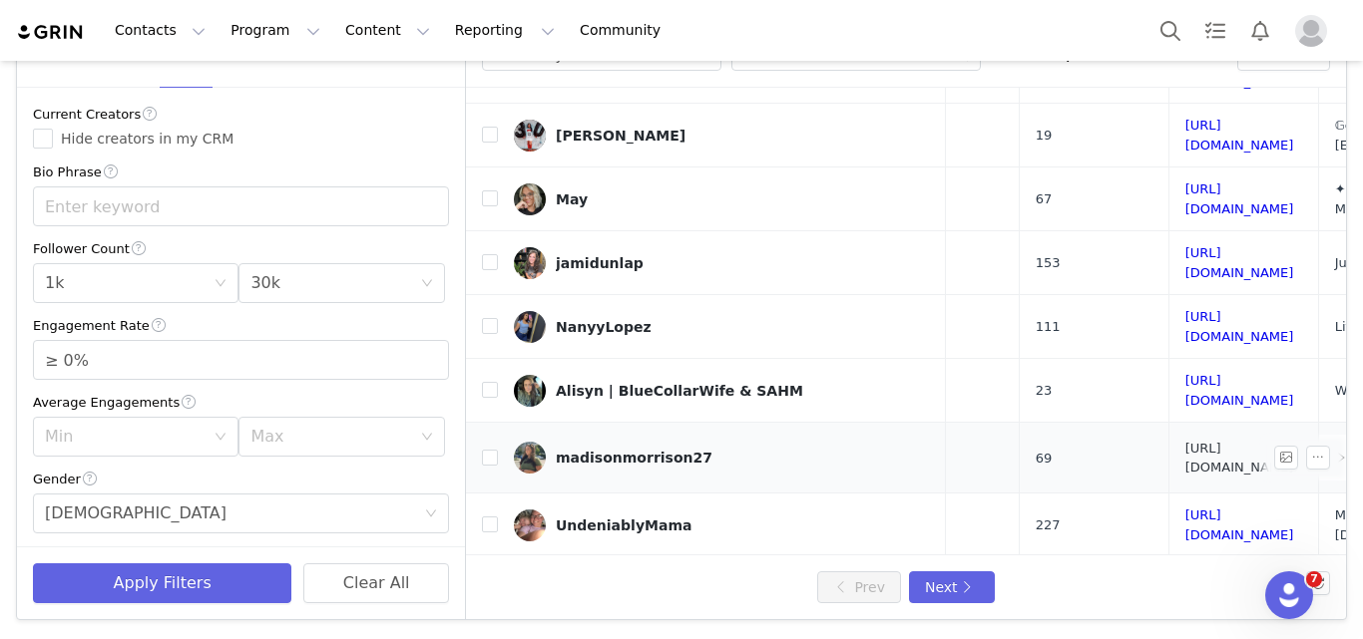
click at [1185, 441] on link "[URL][DOMAIN_NAME]" at bounding box center [1239, 458] width 109 height 35
click at [1185, 508] on link "[URL][DOMAIN_NAME]" at bounding box center [1239, 525] width 109 height 35
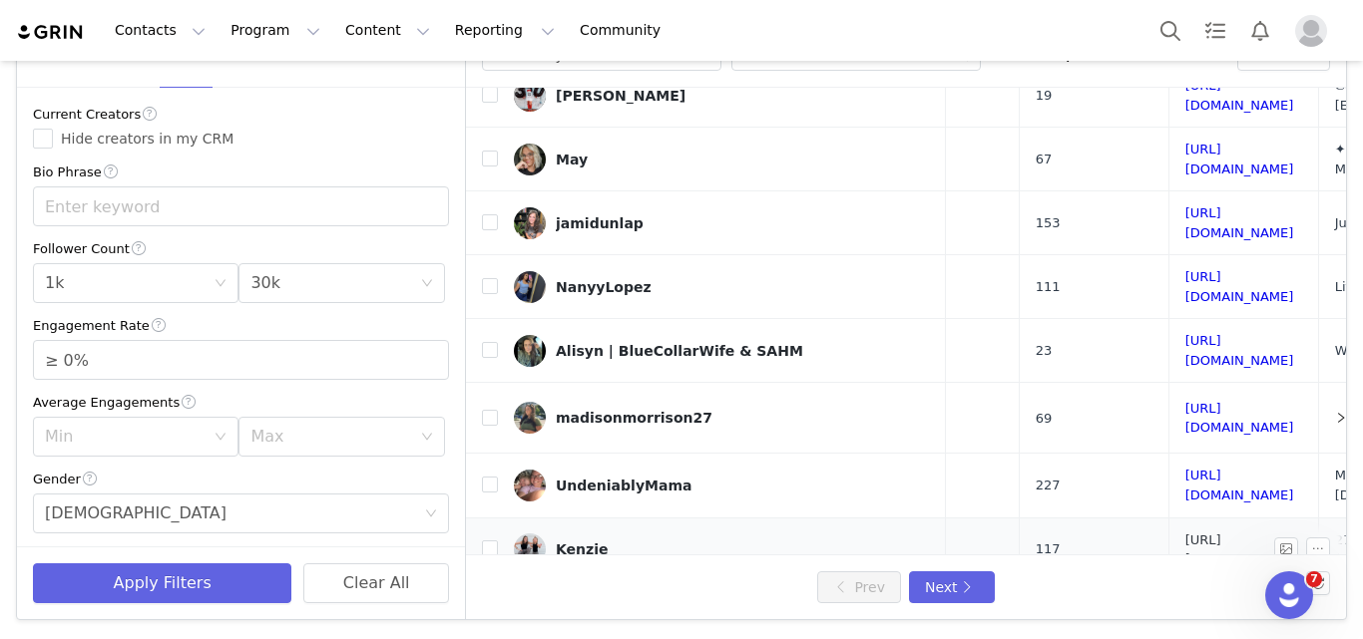
click at [1185, 533] on link "[URL][DOMAIN_NAME]" at bounding box center [1239, 550] width 109 height 35
click at [1185, 597] on link "[URL][DOMAIN_NAME]" at bounding box center [1239, 614] width 109 height 35
click at [961, 579] on button "Next" at bounding box center [952, 588] width 86 height 32
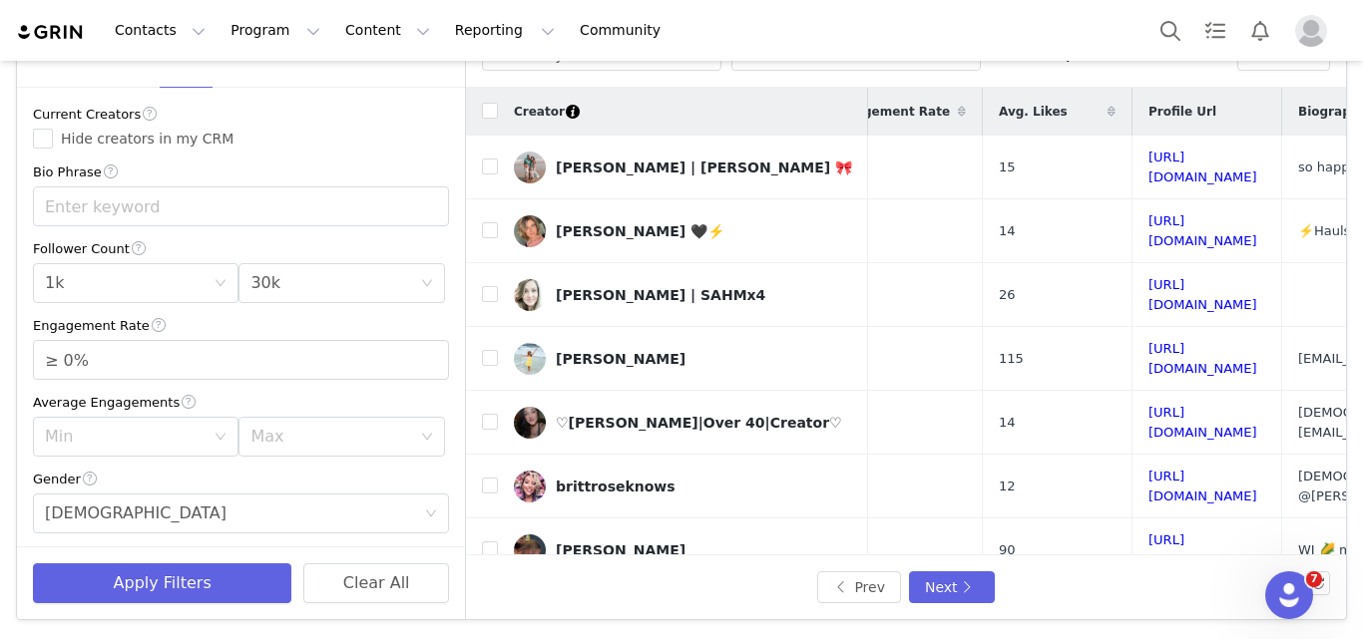
scroll to position [0, 267]
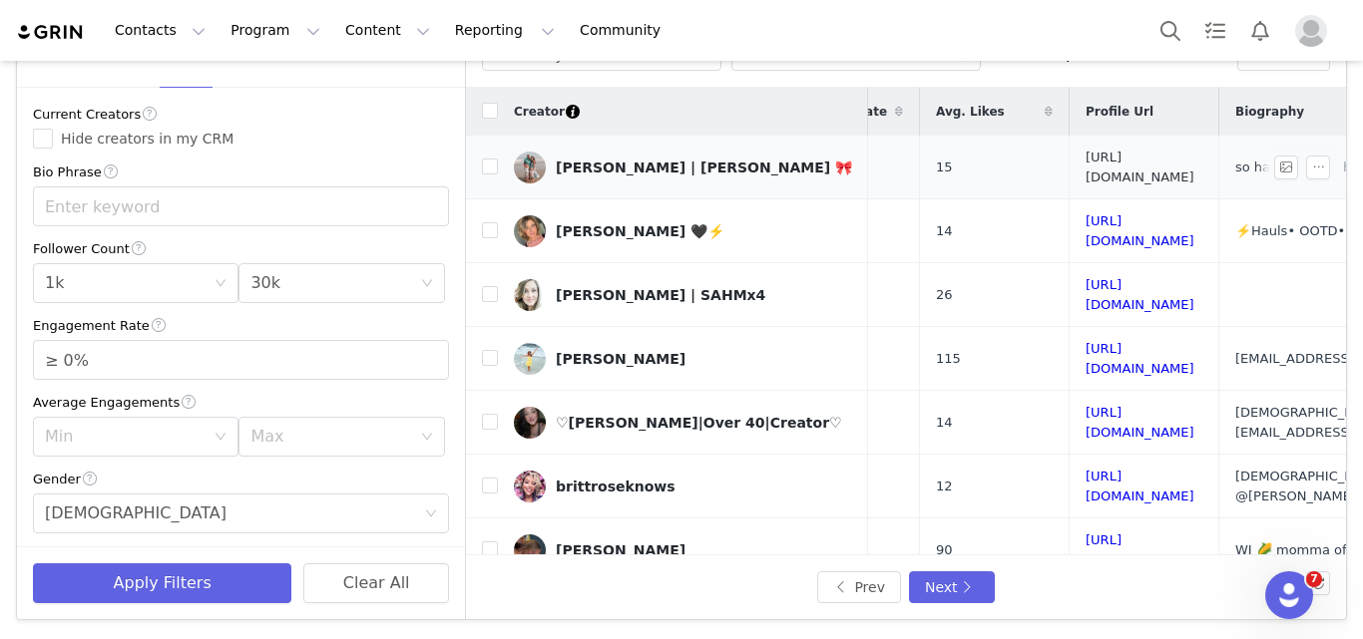
click at [1085, 160] on link "[URL][DOMAIN_NAME]" at bounding box center [1139, 167] width 109 height 35
click at [1085, 220] on link "[URL][DOMAIN_NAME]" at bounding box center [1139, 230] width 109 height 35
click at [1113, 277] on link "[URL][DOMAIN_NAME]" at bounding box center [1139, 294] width 109 height 35
click at [1103, 341] on link "[URL][DOMAIN_NAME]" at bounding box center [1139, 358] width 109 height 35
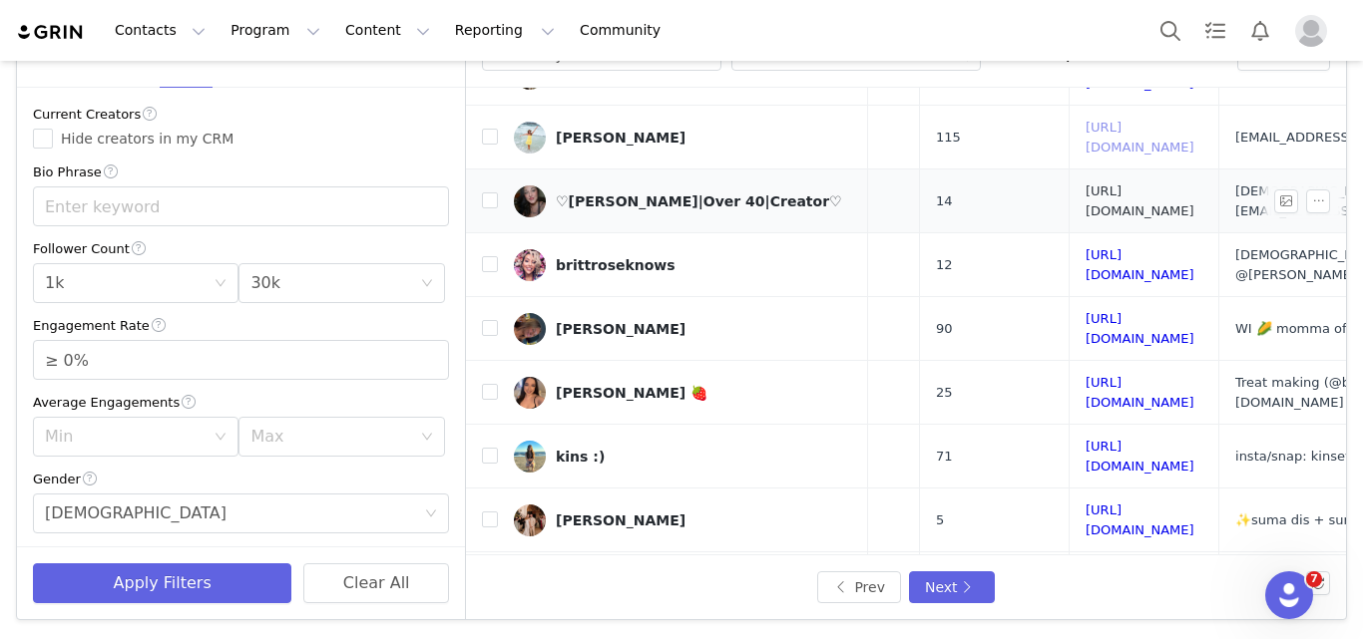
scroll to position [261, 267]
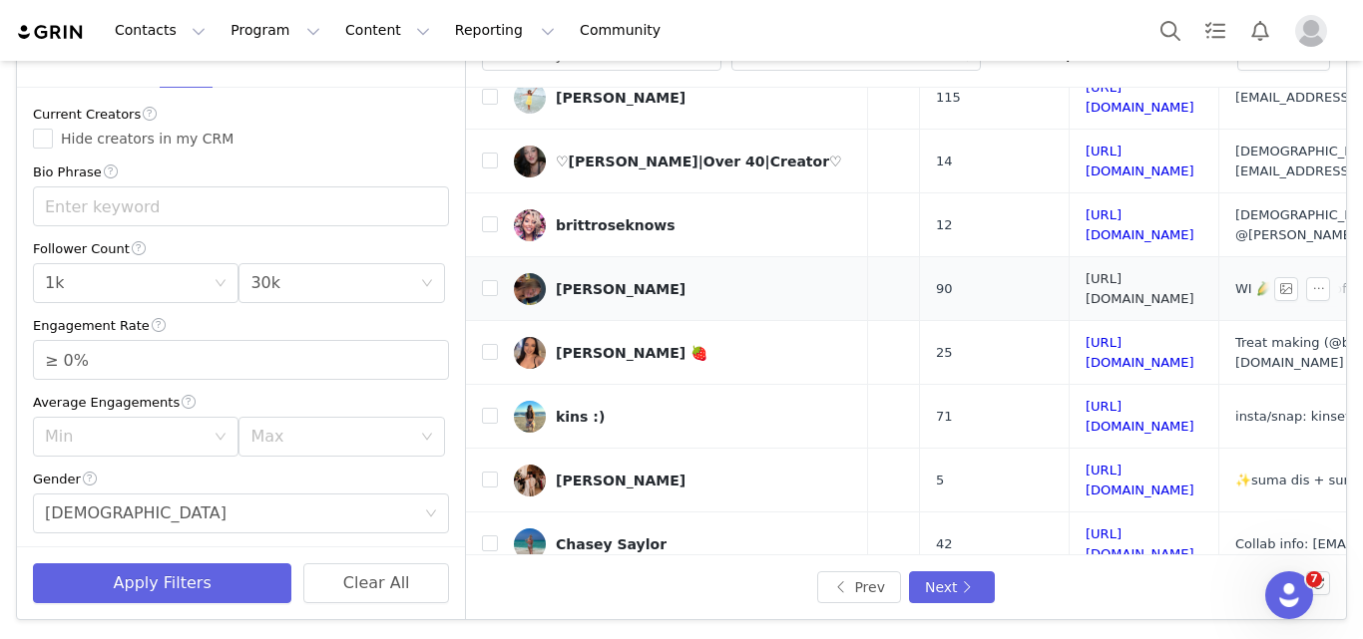
click at [1085, 271] on link "[URL][DOMAIN_NAME]" at bounding box center [1139, 288] width 109 height 35
click at [1085, 335] on link "[URL][DOMAIN_NAME]" at bounding box center [1139, 352] width 109 height 35
click at [1085, 399] on link "[URL][DOMAIN_NAME]" at bounding box center [1139, 416] width 109 height 35
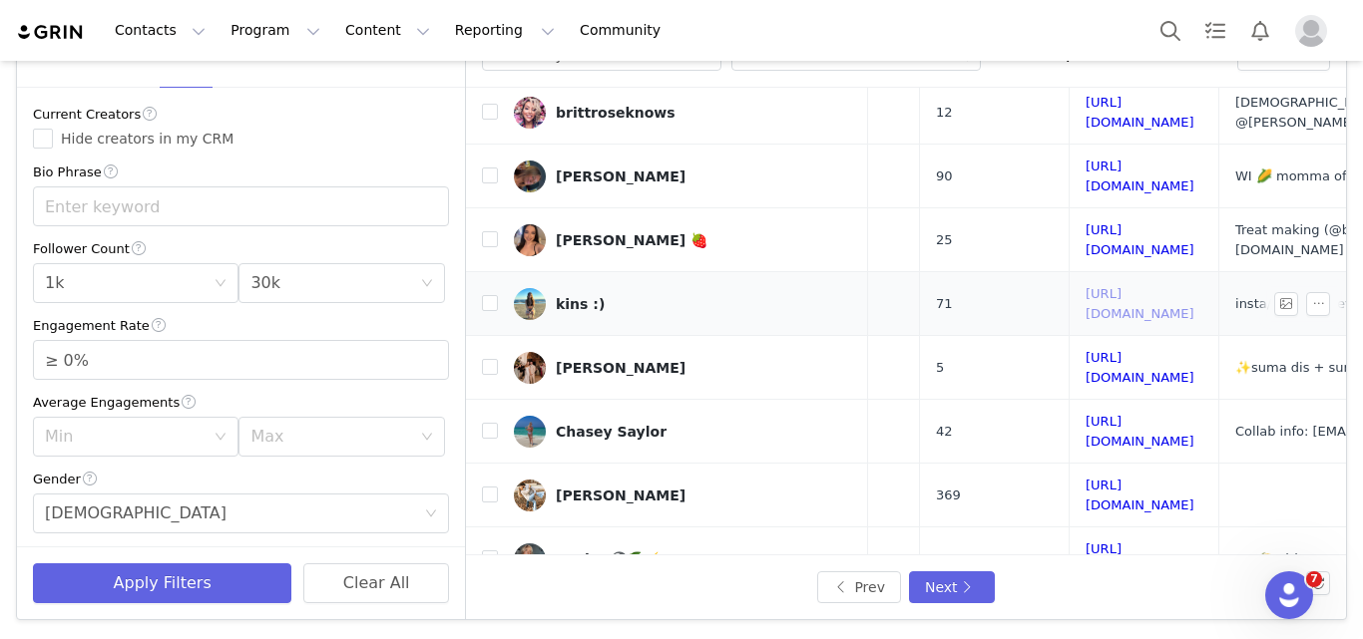
scroll to position [382, 267]
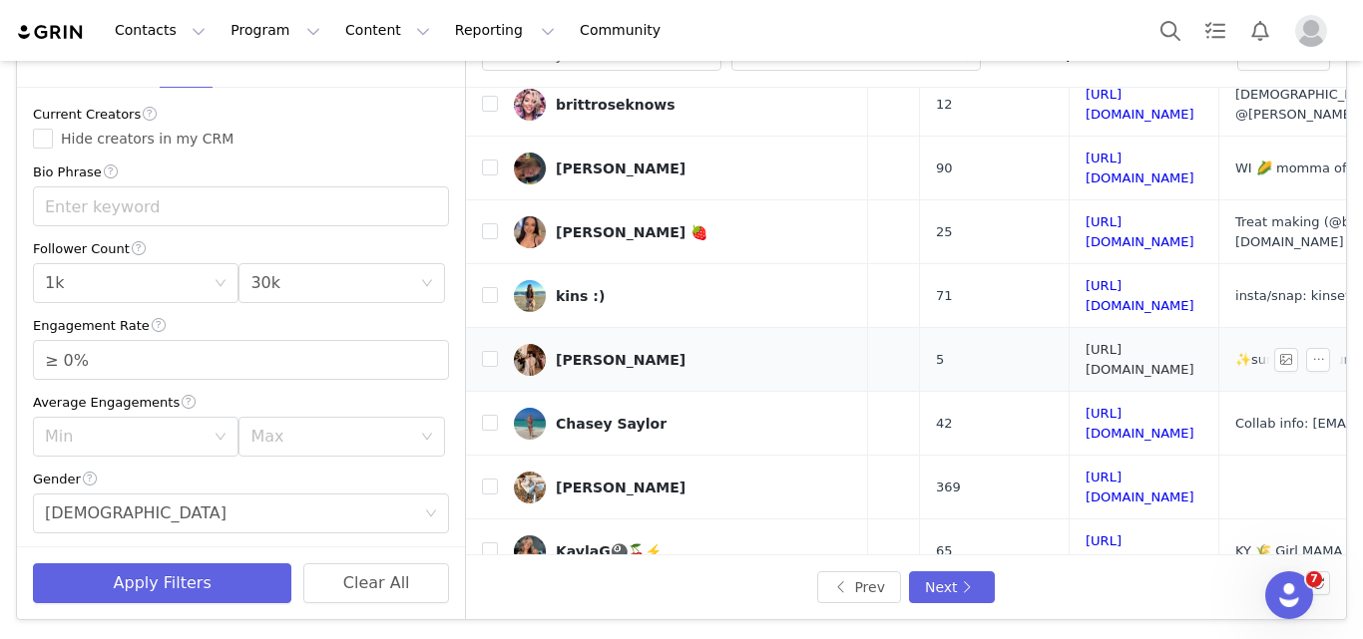
click at [1085, 342] on link "[URL][DOMAIN_NAME]" at bounding box center [1139, 359] width 109 height 35
click at [1085, 406] on link "[URL][DOMAIN_NAME]" at bounding box center [1139, 423] width 109 height 35
click at [1085, 342] on link "[URL][DOMAIN_NAME]" at bounding box center [1139, 359] width 109 height 35
click at [1085, 470] on link "[URL][DOMAIN_NAME]" at bounding box center [1139, 487] width 109 height 35
click at [1085, 534] on link "[URL][DOMAIN_NAME]" at bounding box center [1139, 551] width 109 height 35
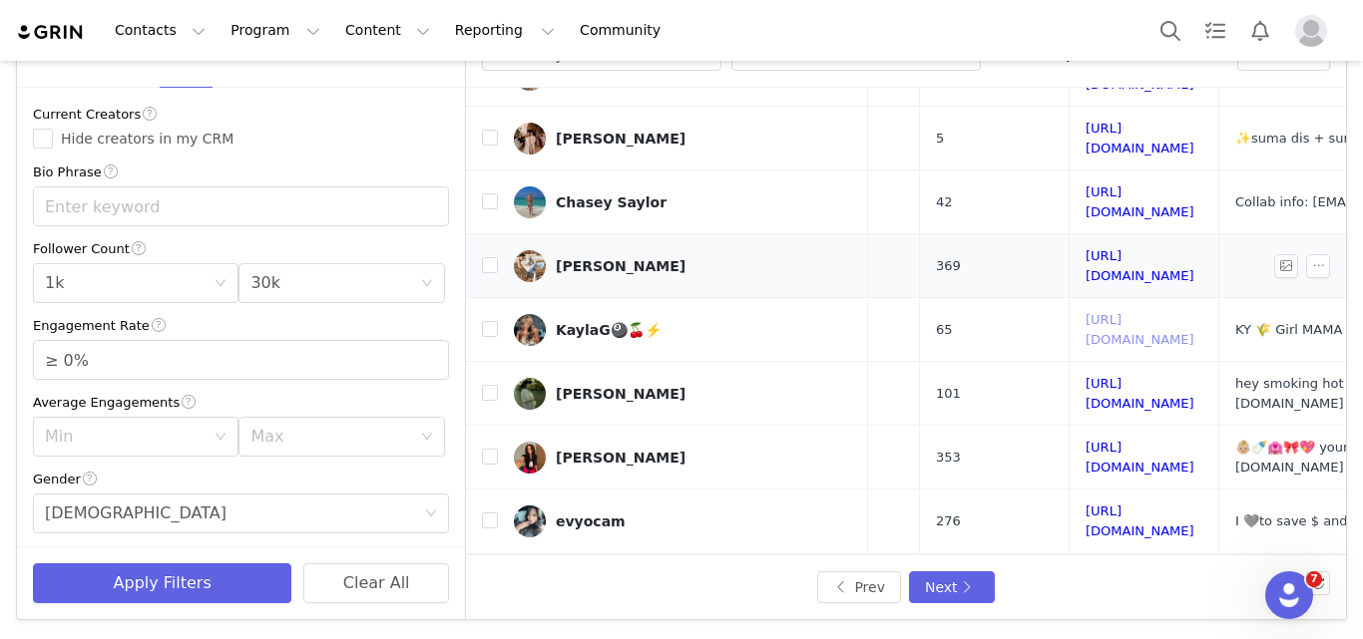
scroll to position [624, 267]
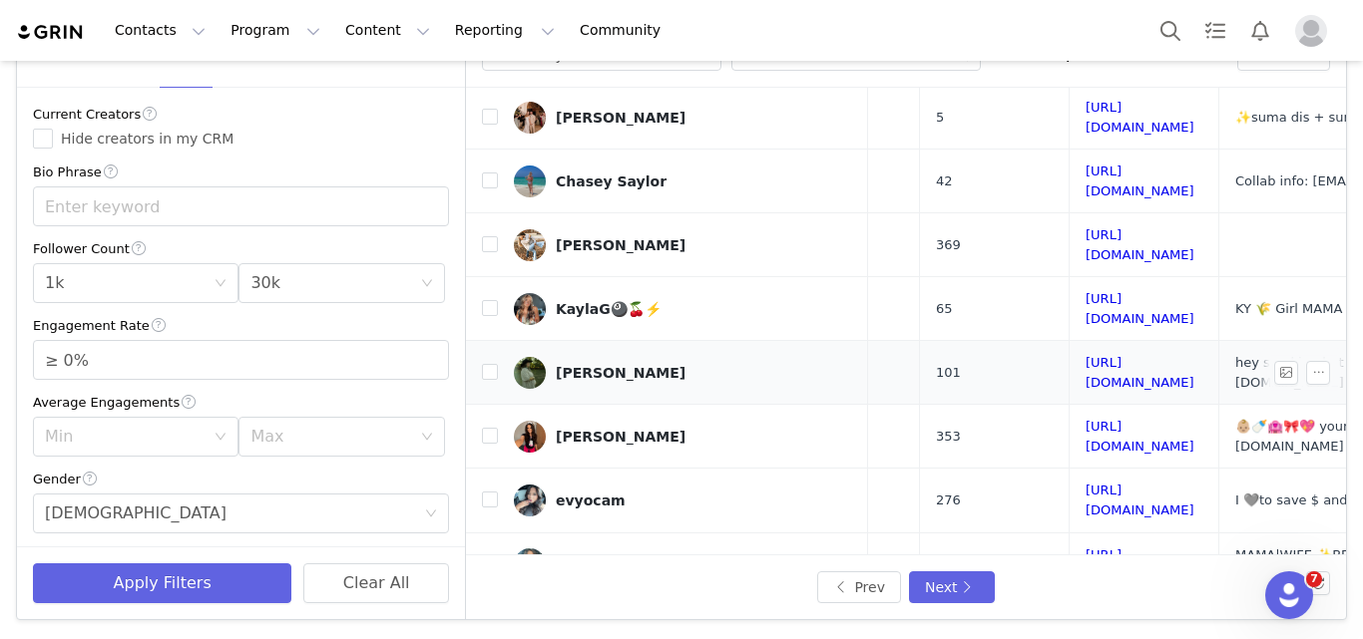
click at [1069, 341] on td "[URL][DOMAIN_NAME]" at bounding box center [1144, 373] width 150 height 64
click at [1085, 355] on link "[URL][DOMAIN_NAME]" at bounding box center [1139, 372] width 109 height 35
click at [1085, 419] on link "[URL][DOMAIN_NAME]" at bounding box center [1139, 436] width 109 height 35
click at [1085, 483] on link "[URL][DOMAIN_NAME]" at bounding box center [1139, 500] width 109 height 35
click at [1085, 548] on link "[URL][DOMAIN_NAME]" at bounding box center [1139, 565] width 109 height 35
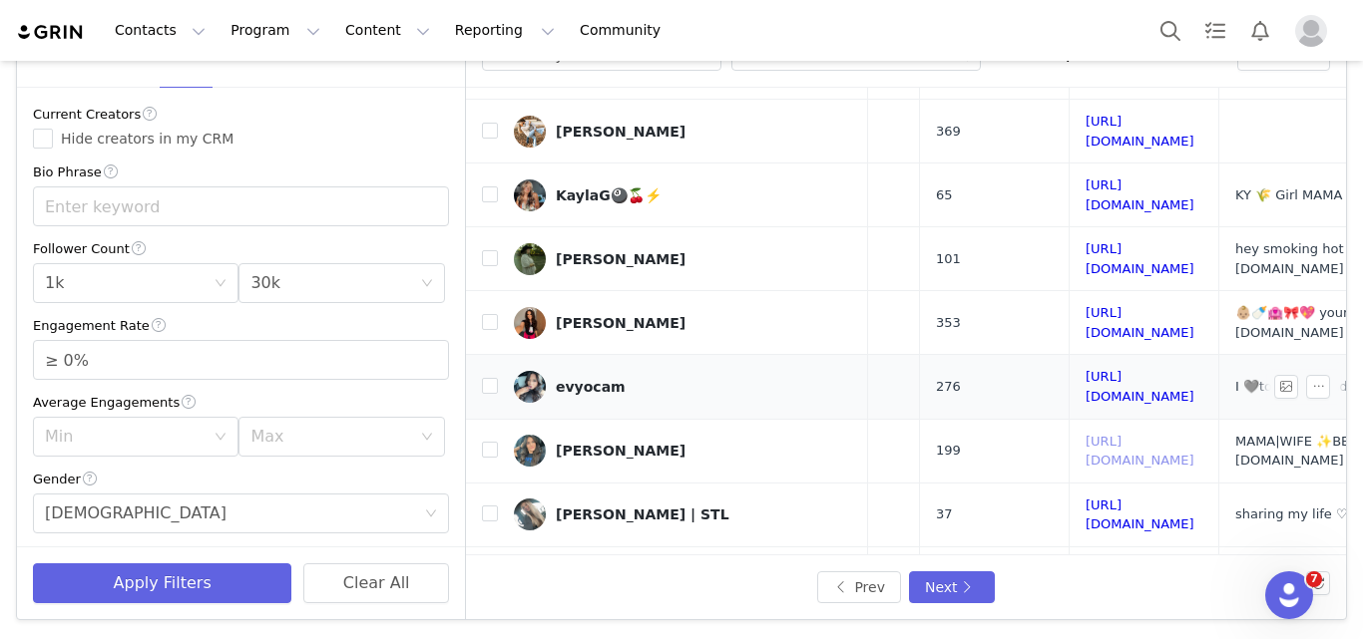
scroll to position [739, 267]
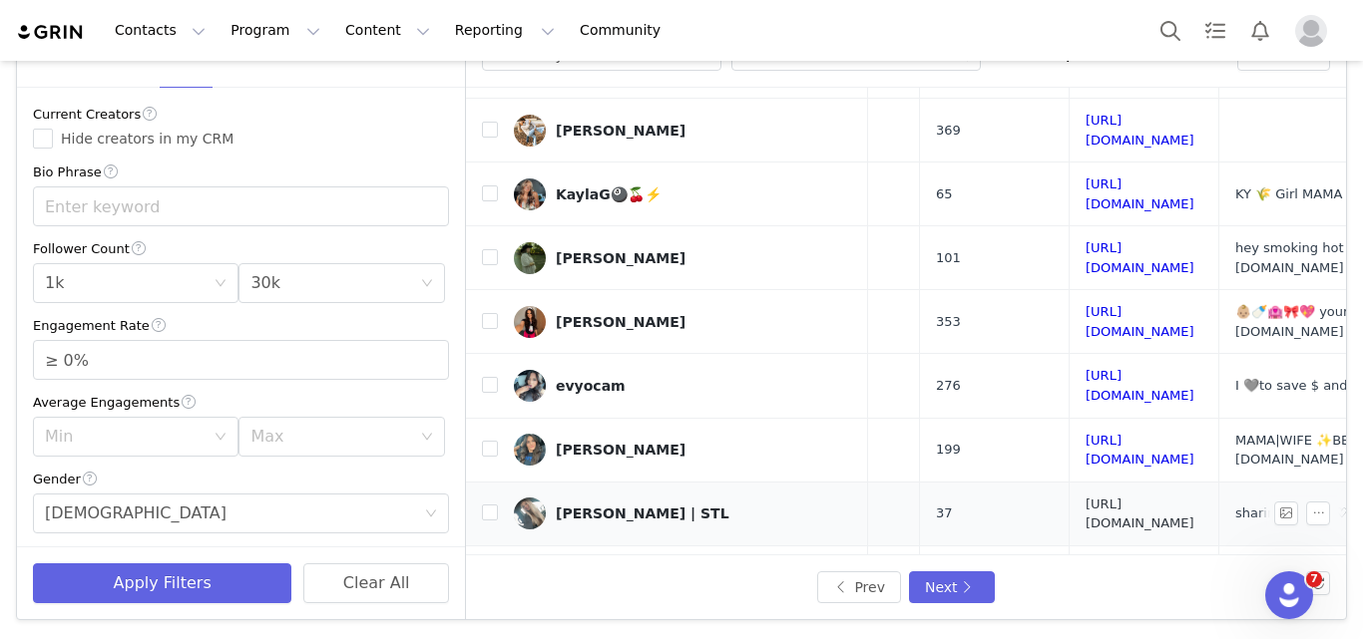
click at [1085, 497] on link "[URL][DOMAIN_NAME]" at bounding box center [1139, 514] width 109 height 35
click at [1085, 561] on link "[URL][DOMAIN_NAME]" at bounding box center [1139, 578] width 109 height 35
click at [1085, 624] on link "[URL][DOMAIN_NAME]" at bounding box center [1139, 641] width 109 height 35
click at [944, 591] on button "Next" at bounding box center [952, 588] width 86 height 32
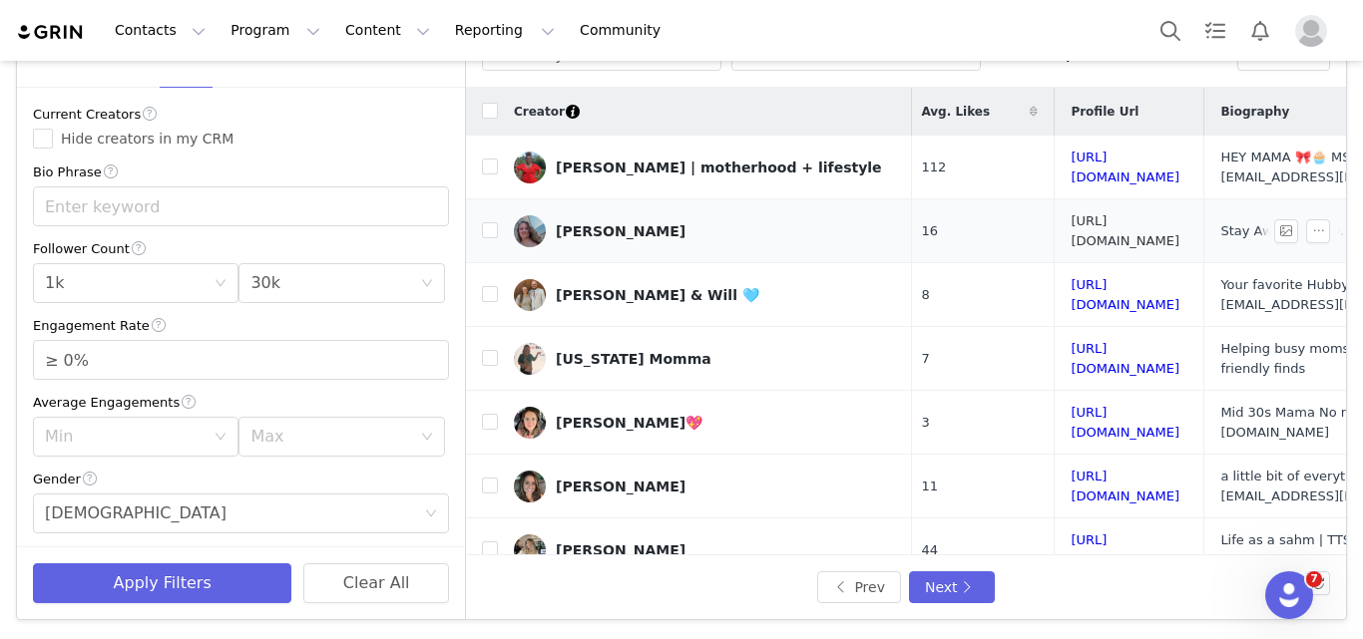
scroll to position [0, 331]
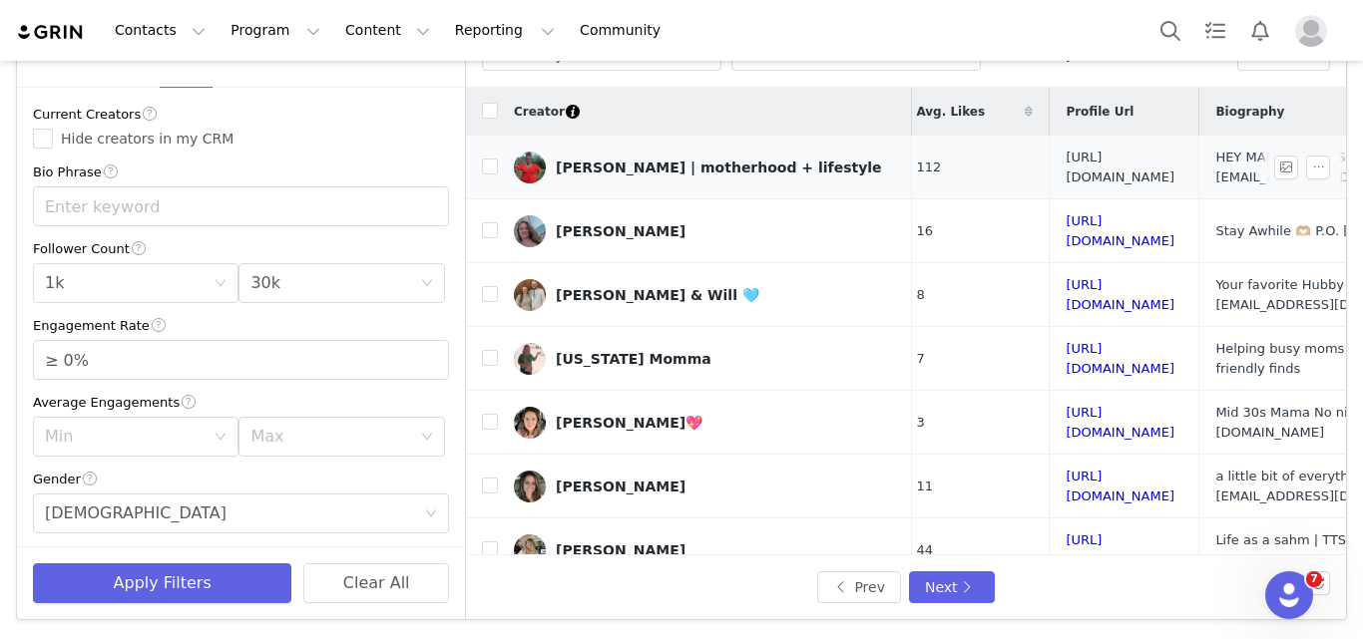
click at [1065, 173] on link "[URL][DOMAIN_NAME]" at bounding box center [1119, 167] width 109 height 35
click at [1065, 229] on link "[URL][DOMAIN_NAME]" at bounding box center [1119, 230] width 109 height 35
click at [1065, 284] on link "[URL][DOMAIN_NAME]" at bounding box center [1119, 294] width 109 height 35
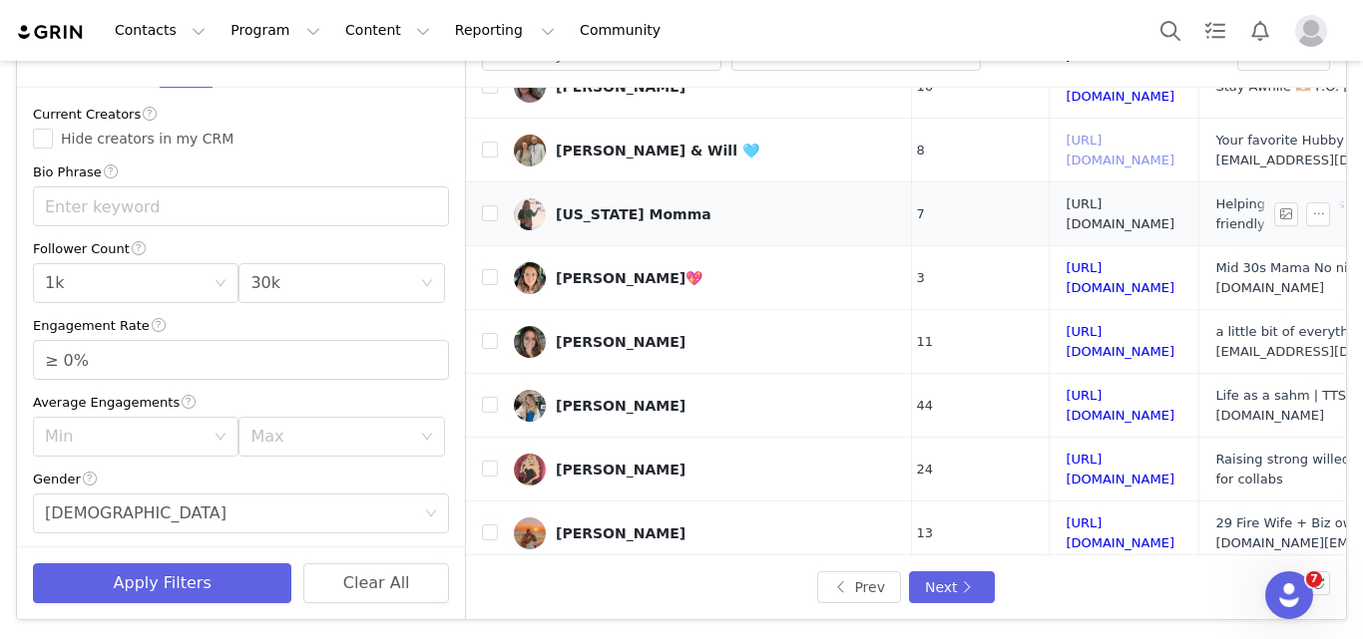
scroll to position [182, 331]
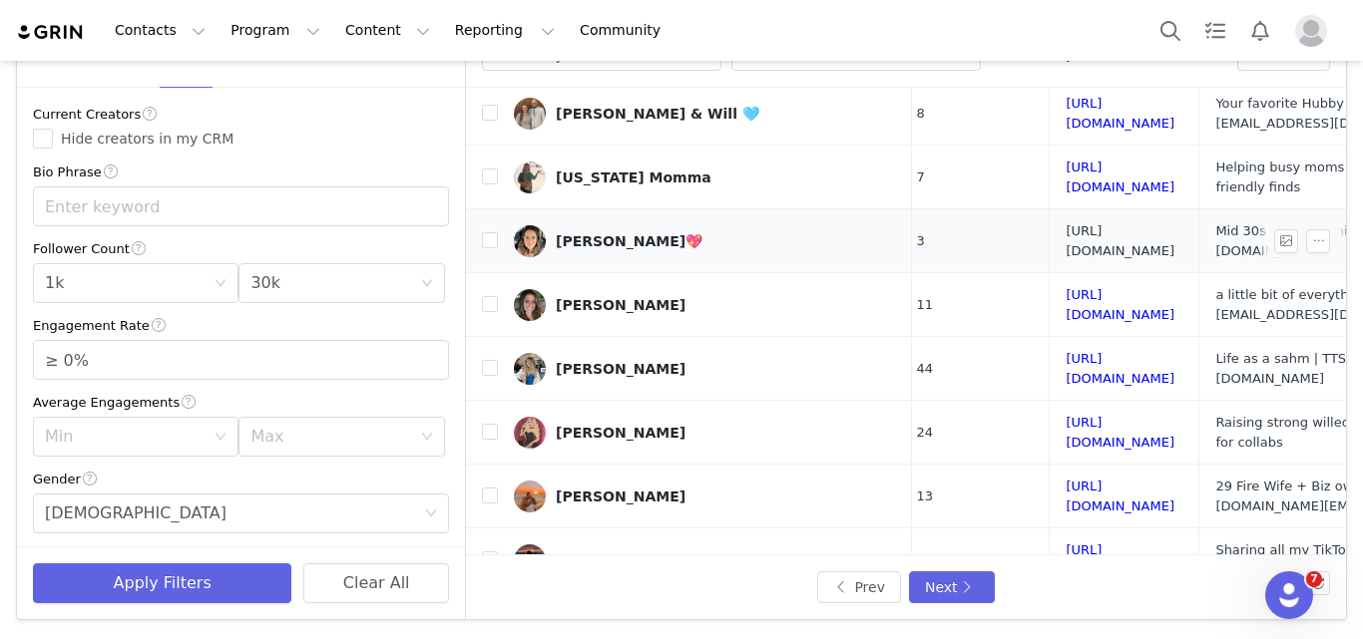
click at [1065, 223] on link "[URL][DOMAIN_NAME]" at bounding box center [1119, 240] width 109 height 35
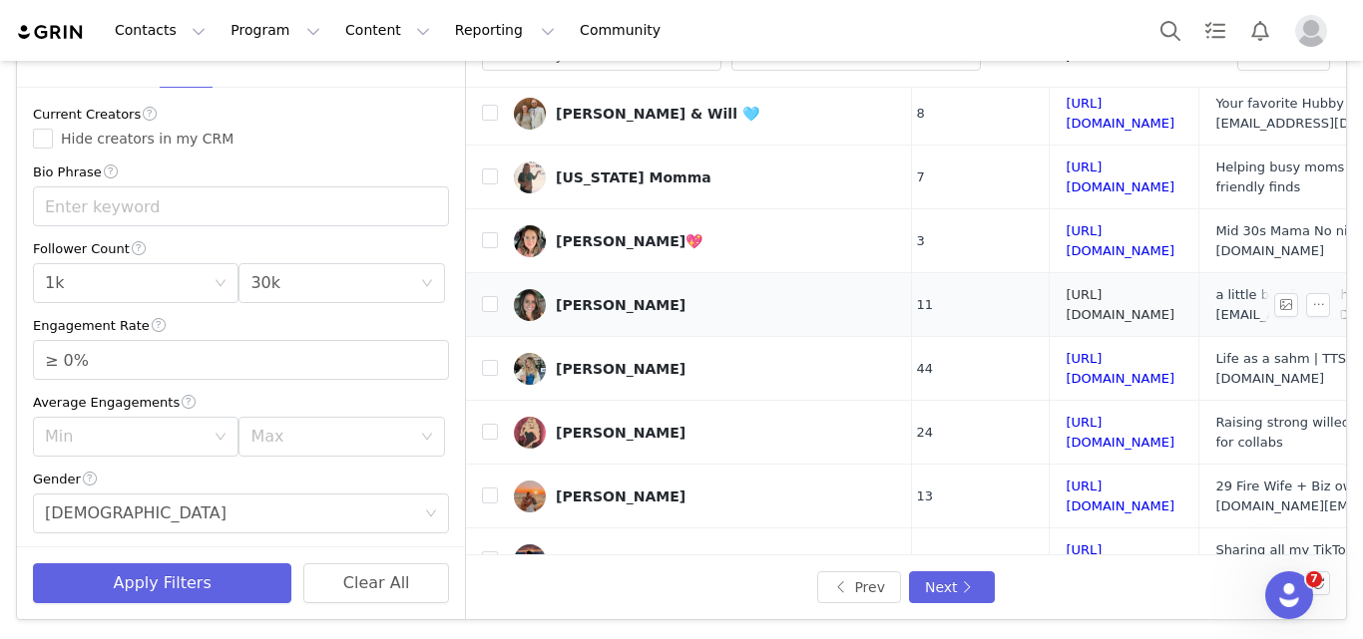
click at [1065, 287] on link "[URL][DOMAIN_NAME]" at bounding box center [1119, 304] width 109 height 35
click at [1049, 337] on td "[URL][DOMAIN_NAME]" at bounding box center [1124, 369] width 150 height 64
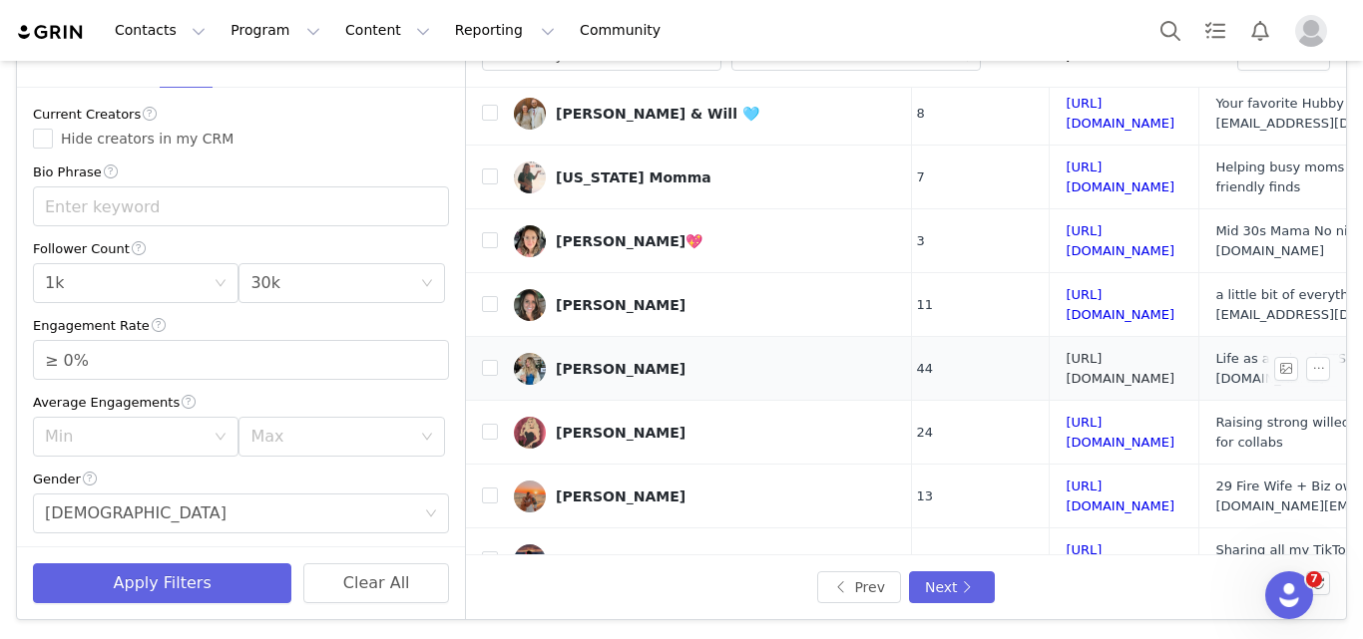
click at [1065, 351] on link "[URL][DOMAIN_NAME]" at bounding box center [1119, 368] width 109 height 35
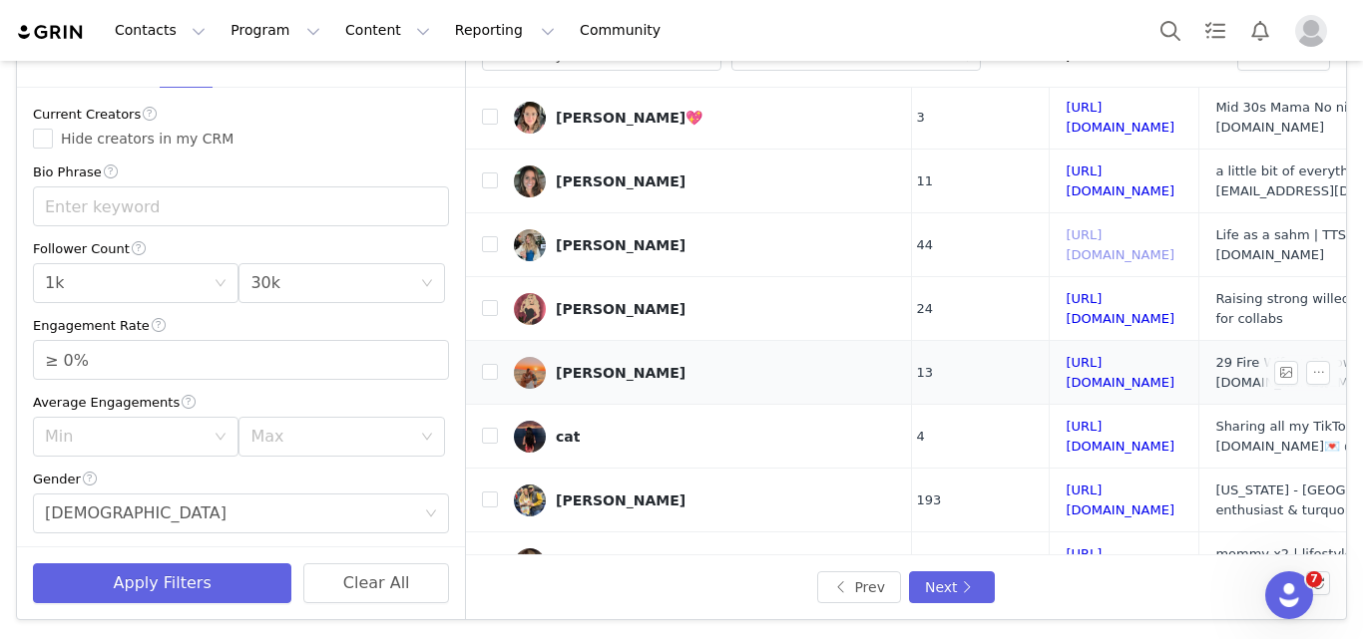
scroll to position [336, 331]
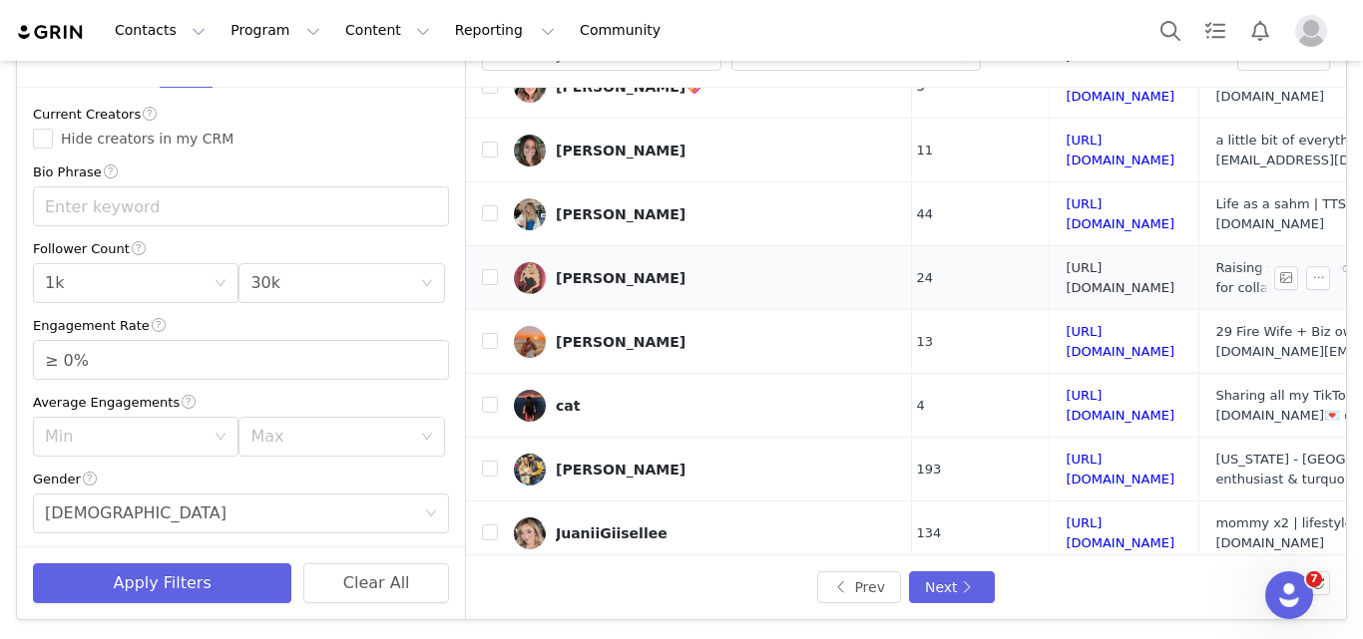
click at [1065, 260] on link "[URL][DOMAIN_NAME]" at bounding box center [1119, 277] width 109 height 35
click at [1065, 324] on link "[URL][DOMAIN_NAME]" at bounding box center [1119, 341] width 109 height 35
click at [1065, 388] on link "[URL][DOMAIN_NAME]" at bounding box center [1119, 405] width 109 height 35
click at [1065, 452] on link "[URL][DOMAIN_NAME]" at bounding box center [1119, 469] width 109 height 35
click at [631, 454] on link "[PERSON_NAME]" at bounding box center [705, 470] width 382 height 32
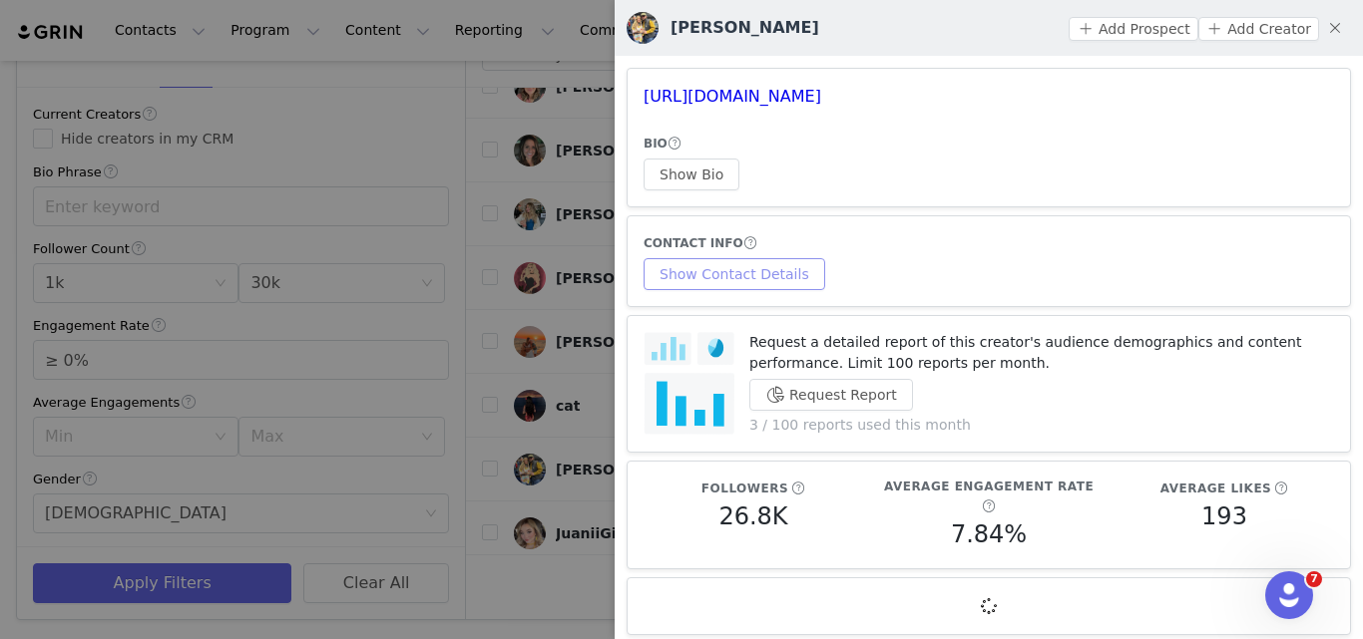
click at [719, 259] on button "Show Contact Details" at bounding box center [734, 274] width 182 height 32
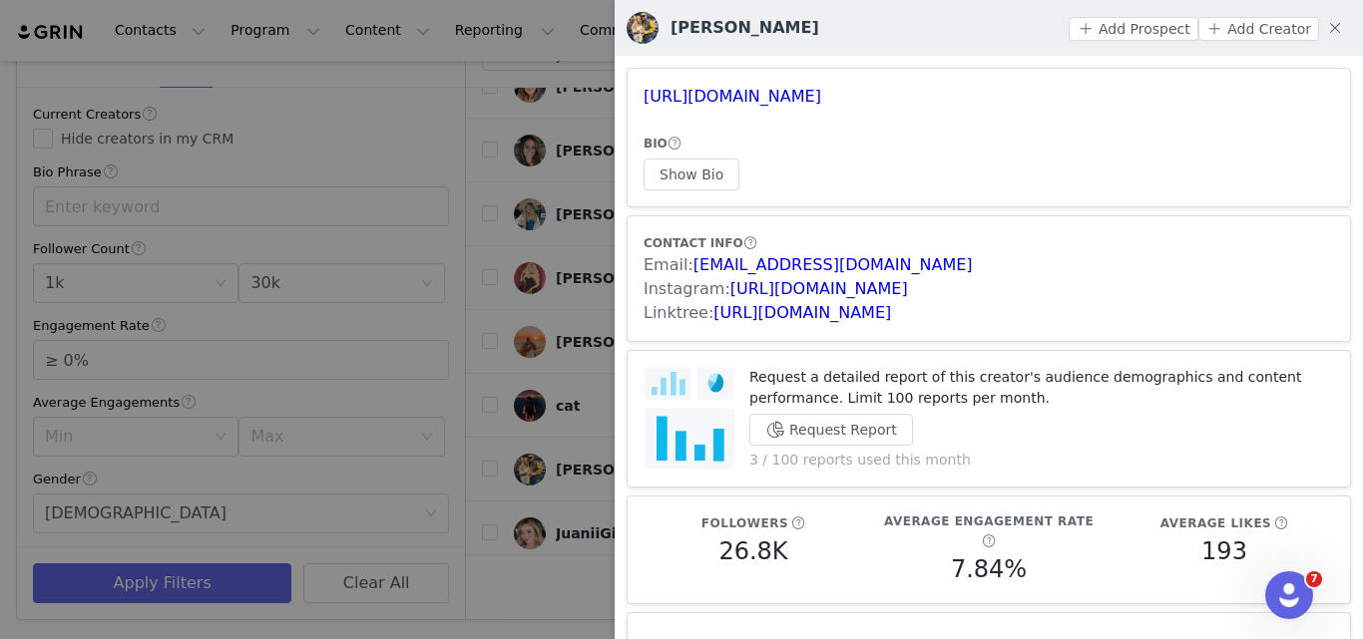
click at [533, 366] on div at bounding box center [681, 319] width 1363 height 639
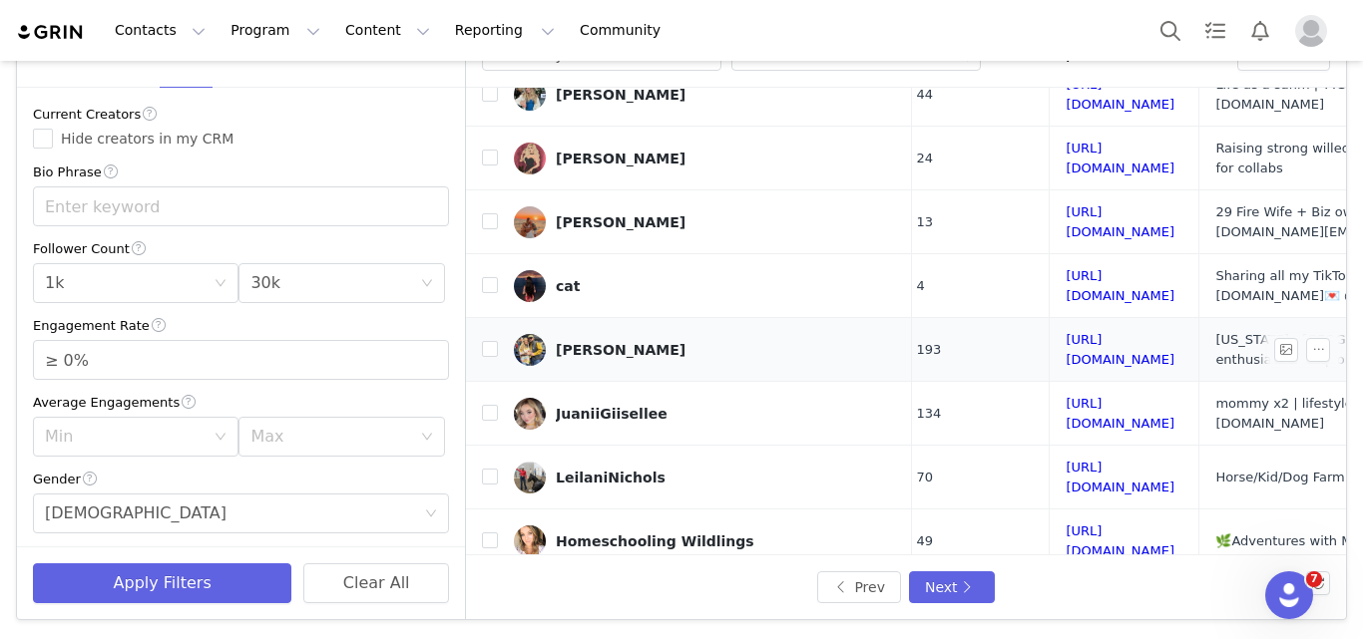
scroll to position [512, 331]
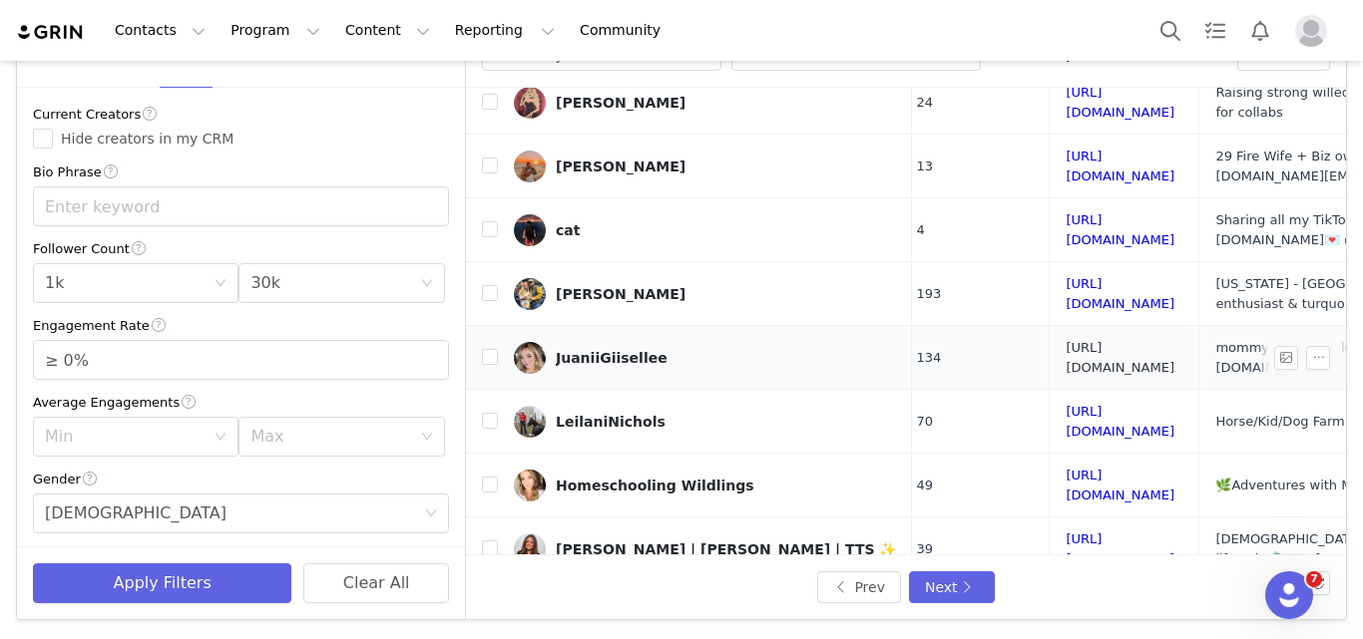
click at [1065, 340] on link "[URL][DOMAIN_NAME]" at bounding box center [1119, 357] width 109 height 35
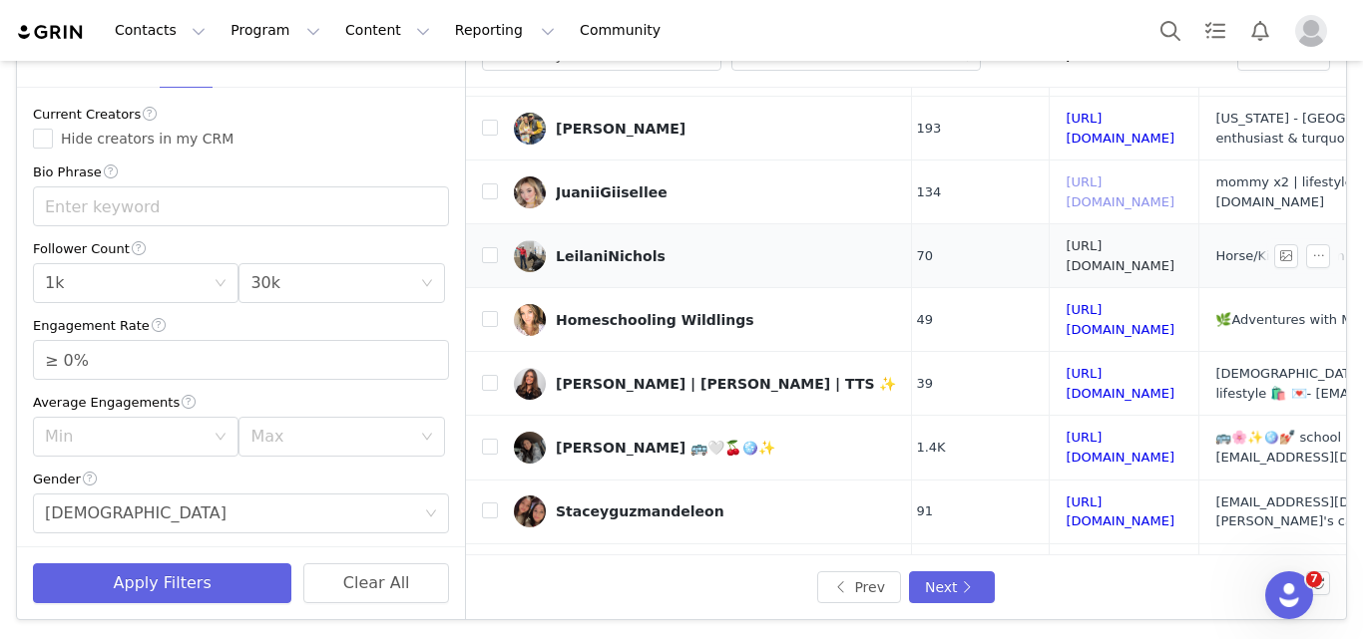
scroll to position [671, 331]
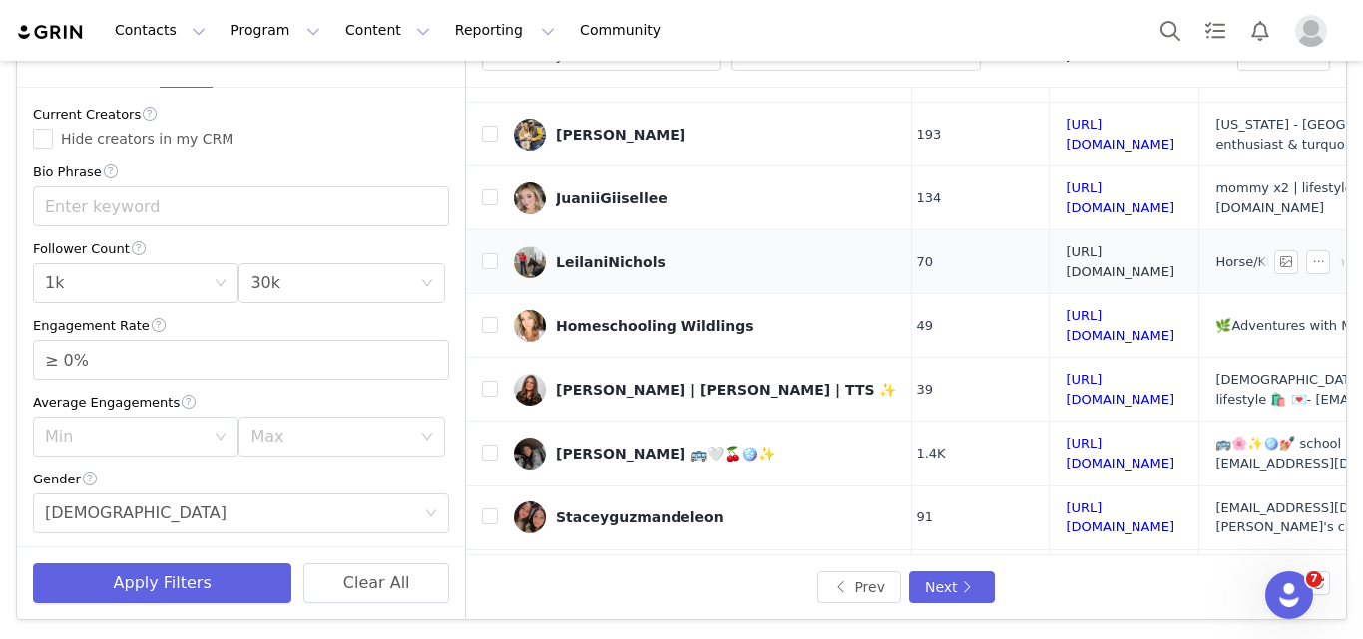
click at [1065, 244] on link "[URL][DOMAIN_NAME]" at bounding box center [1119, 261] width 109 height 35
click at [1065, 372] on link "[URL][DOMAIN_NAME]" at bounding box center [1119, 389] width 109 height 35
